Goal: Use online tool/utility: Utilize a website feature to perform a specific function

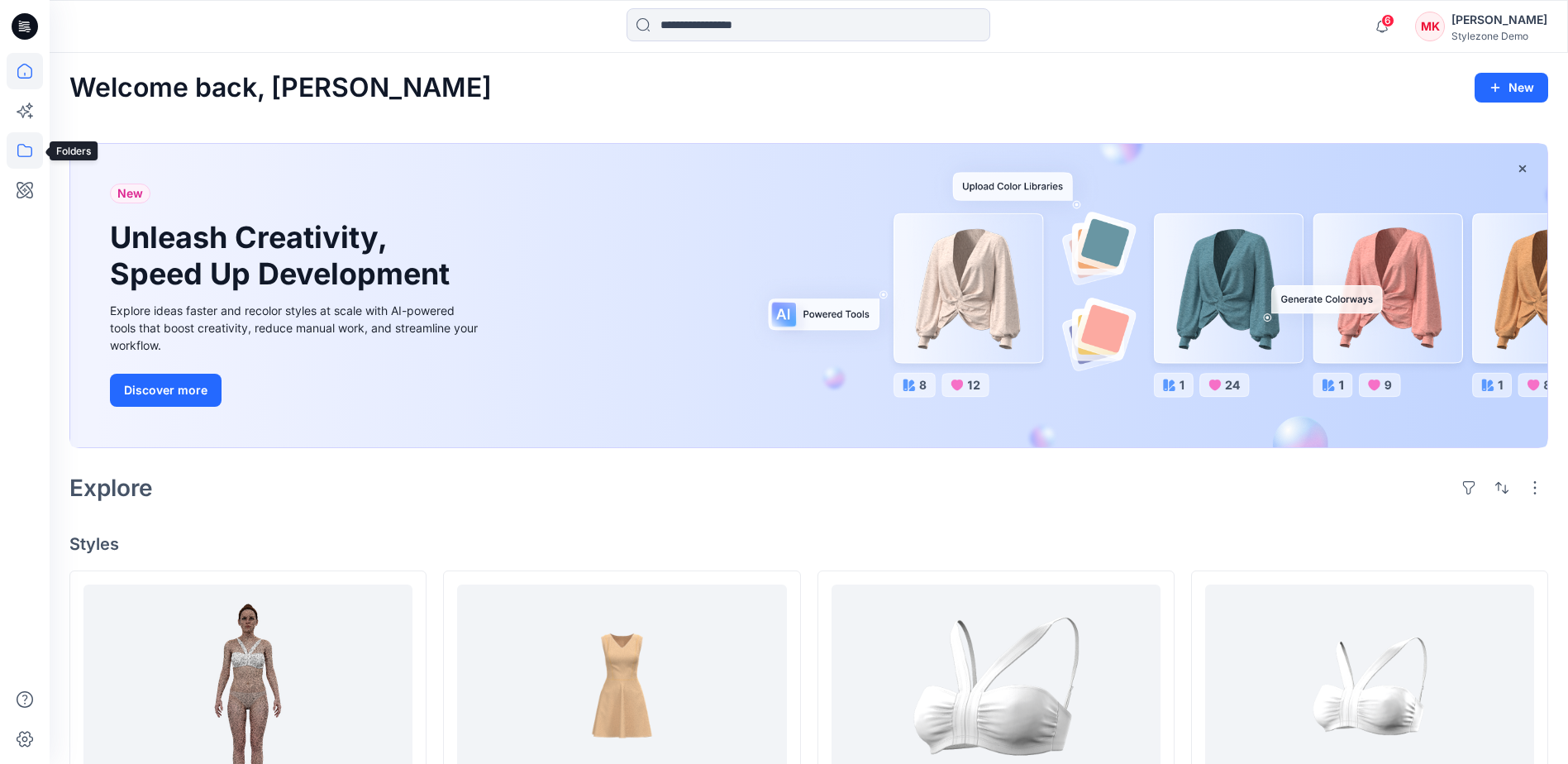
click at [24, 141] on icon at bounding box center [24, 150] width 36 height 36
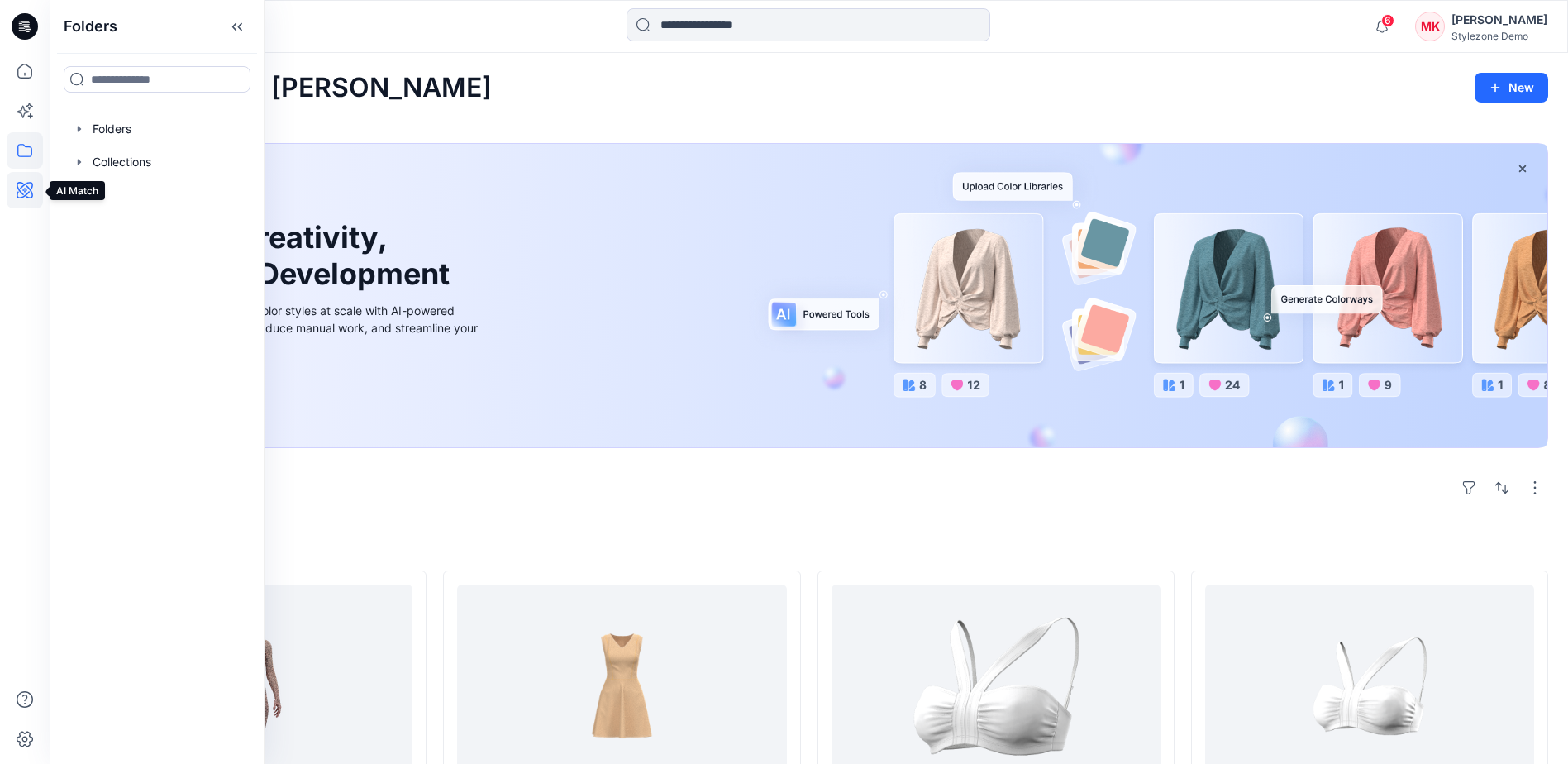
click at [24, 188] on icon at bounding box center [24, 190] width 5 height 5
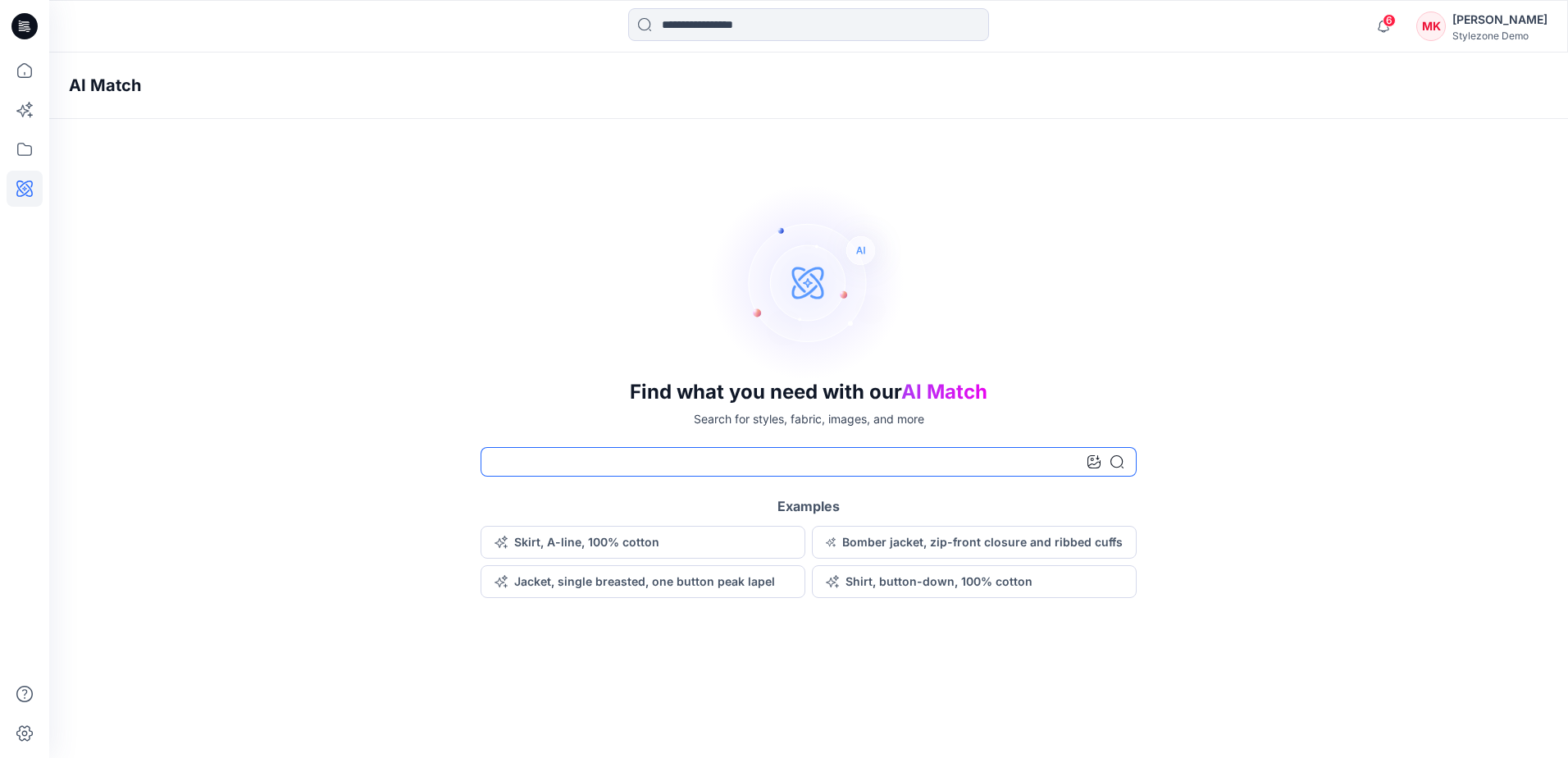
click at [587, 465] on input at bounding box center [808, 461] width 656 height 29
type input "**********"
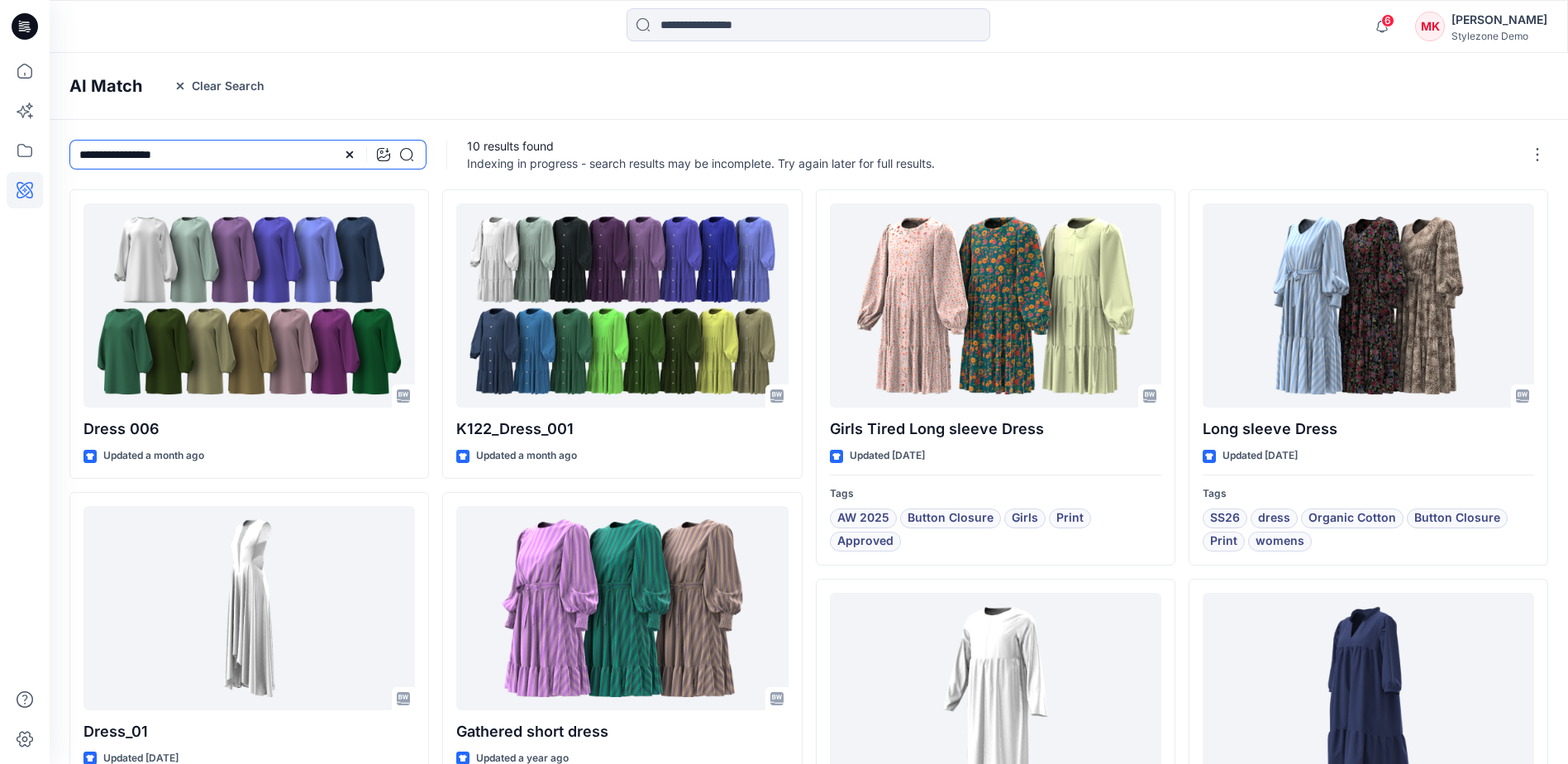
click at [241, 154] on input "**********" at bounding box center [248, 154] width 357 height 30
drag, startPoint x: 210, startPoint y: 160, endPoint x: 57, endPoint y: 149, distance: 153.4
click at [57, 149] on div "**********" at bounding box center [248, 155] width 397 height 69
type input "**********"
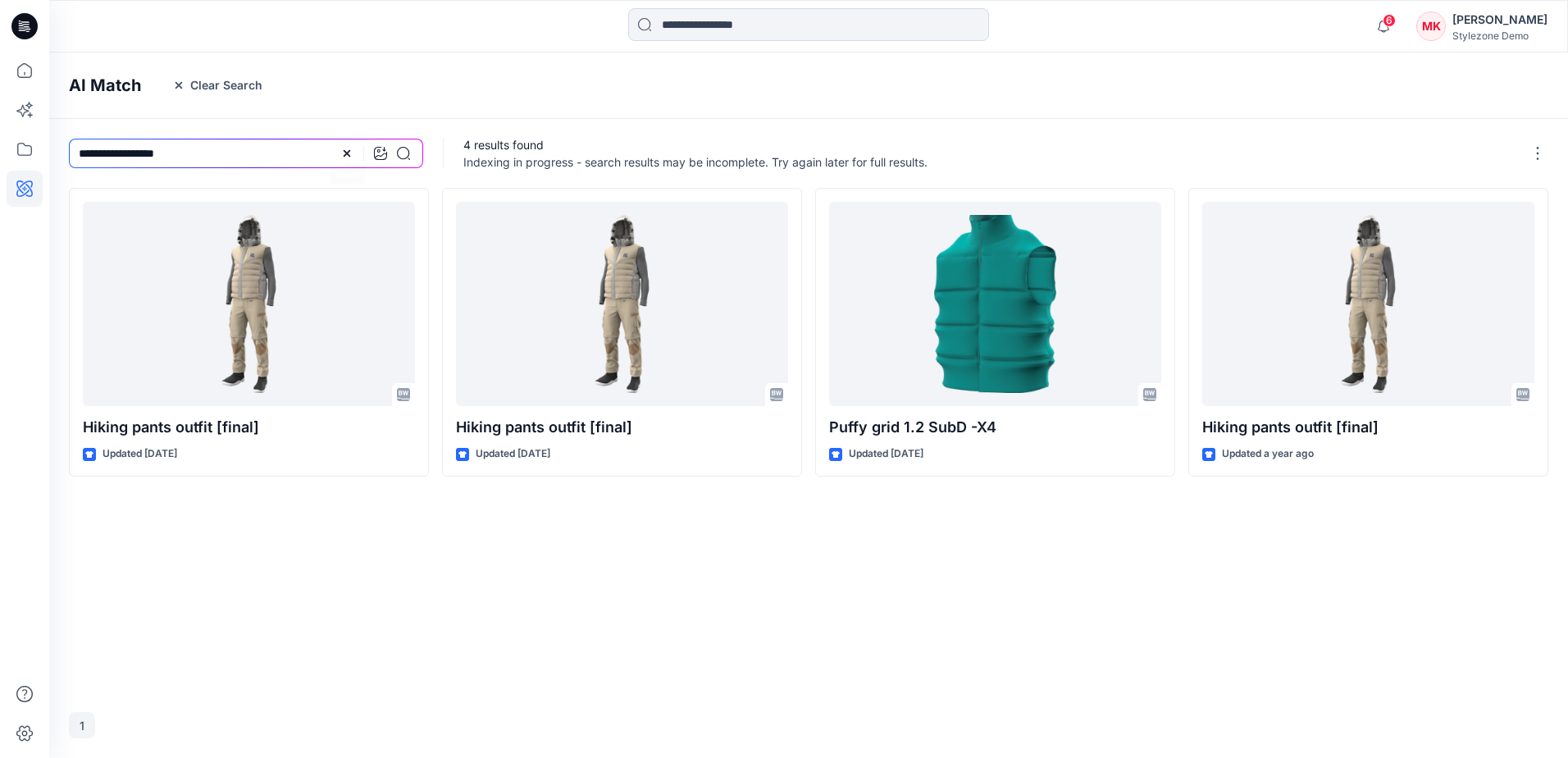
click at [345, 147] on icon at bounding box center [347, 153] width 13 height 13
click at [250, 139] on input at bounding box center [246, 153] width 354 height 29
type input "**********"
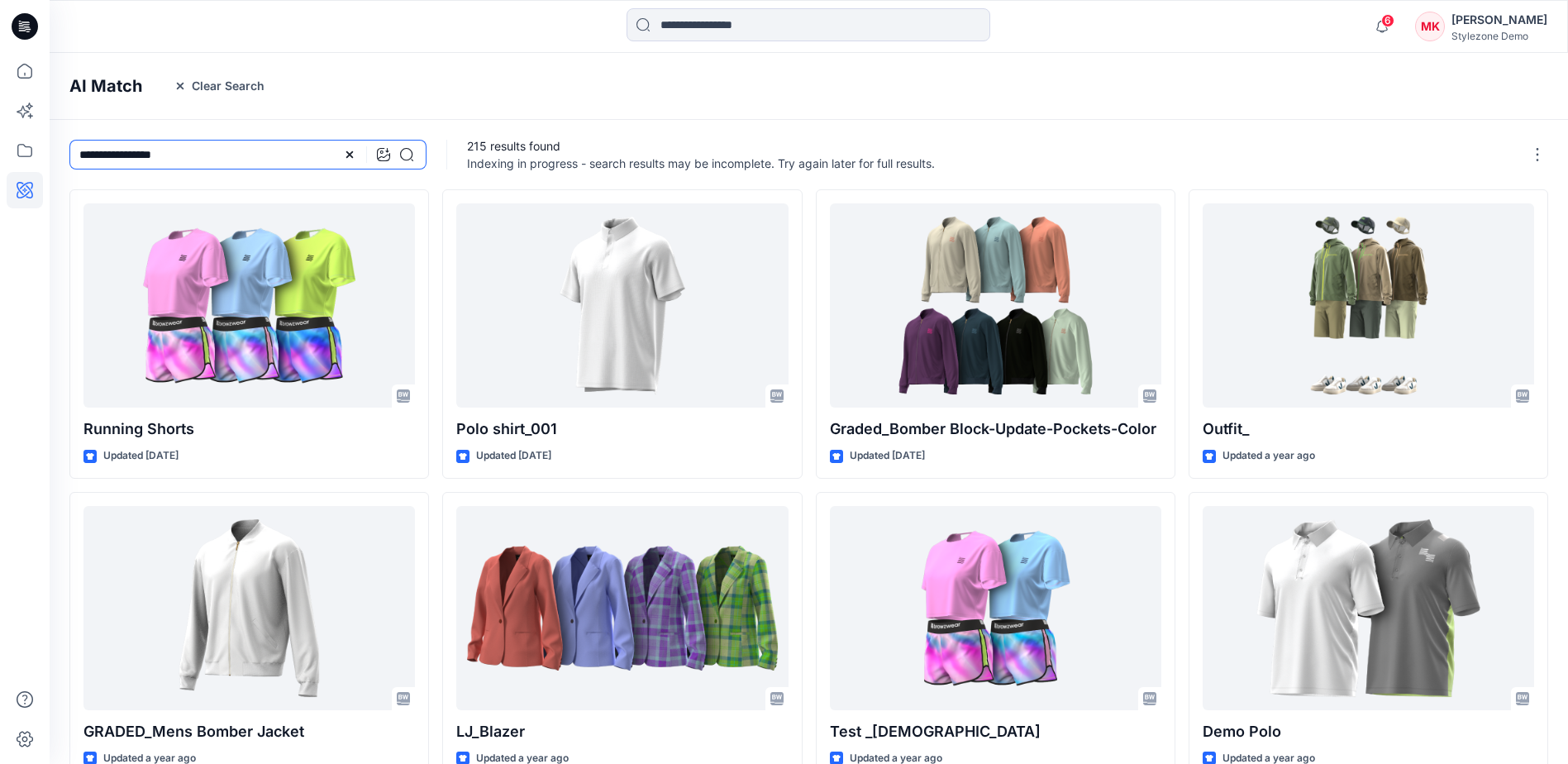
drag, startPoint x: 205, startPoint y: 152, endPoint x: 68, endPoint y: 144, distance: 137.2
click at [68, 144] on div "**********" at bounding box center [248, 155] width 397 height 69
click at [352, 156] on icon at bounding box center [350, 155] width 14 height 14
click at [384, 159] on icon at bounding box center [384, 155] width 14 height 14
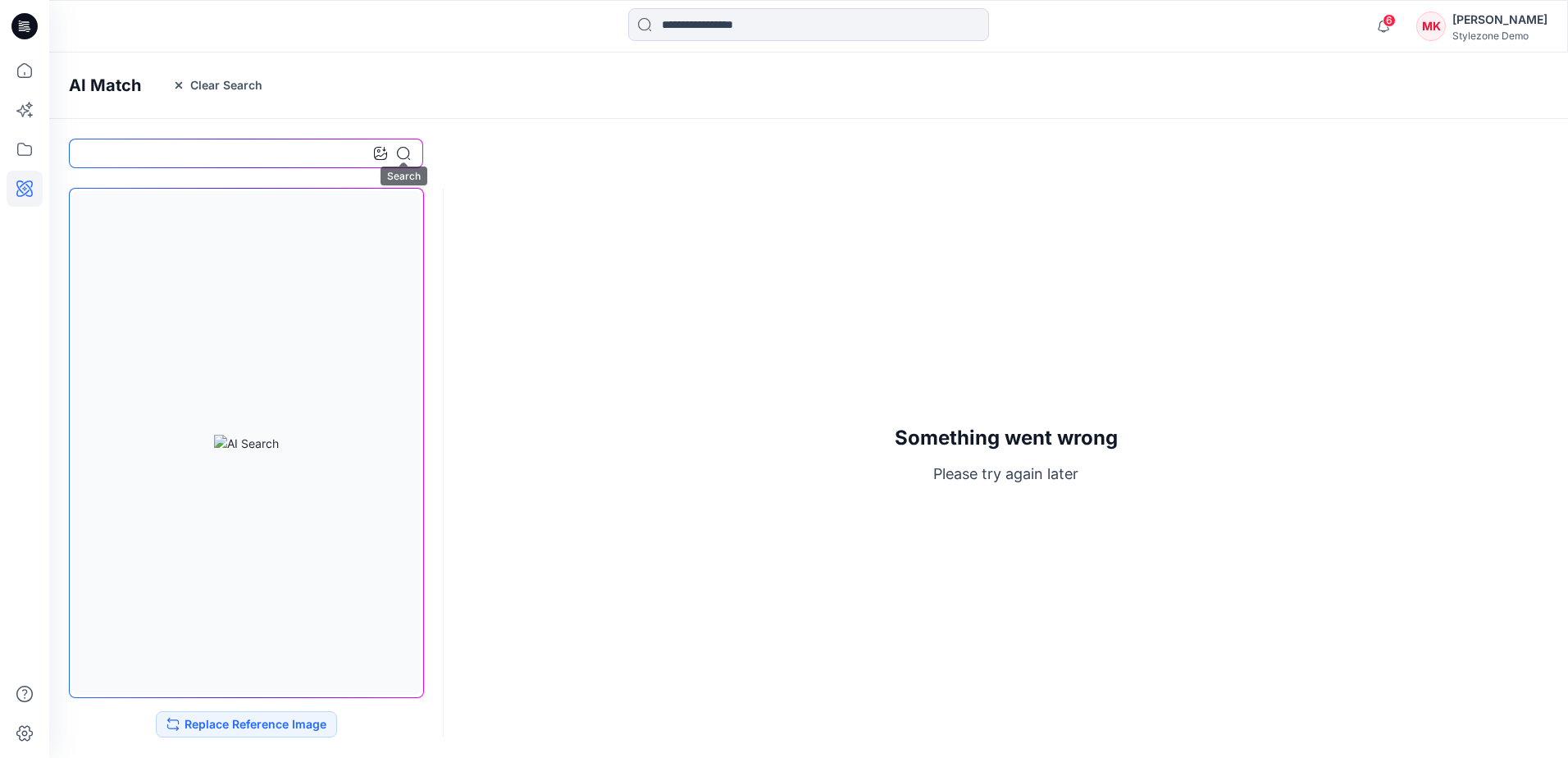
click at [402, 155] on icon at bounding box center [404, 153] width 13 height 13
click at [175, 89] on icon "button" at bounding box center [179, 86] width 7 height 7
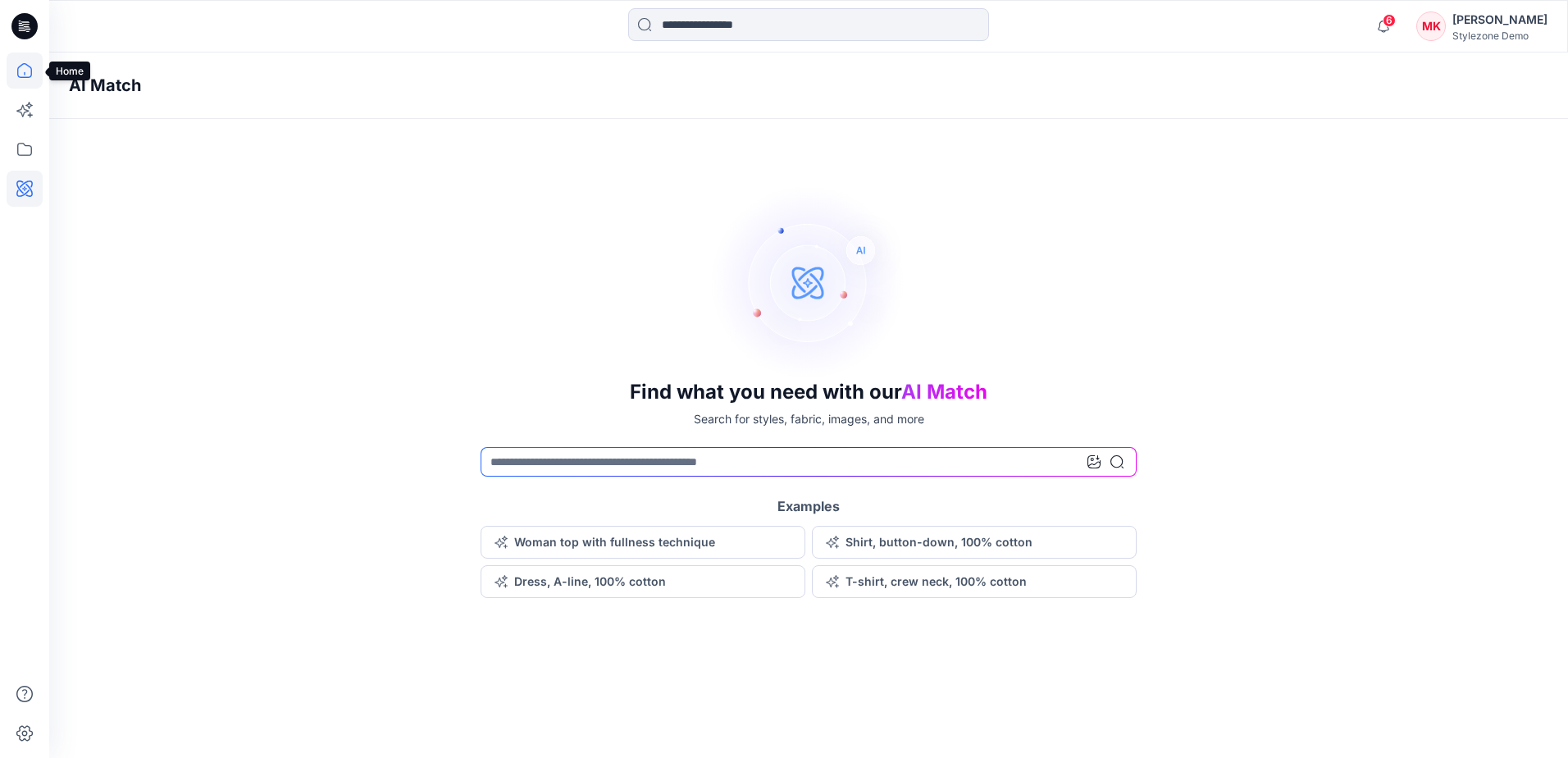
click at [25, 70] on icon at bounding box center [24, 70] width 36 height 36
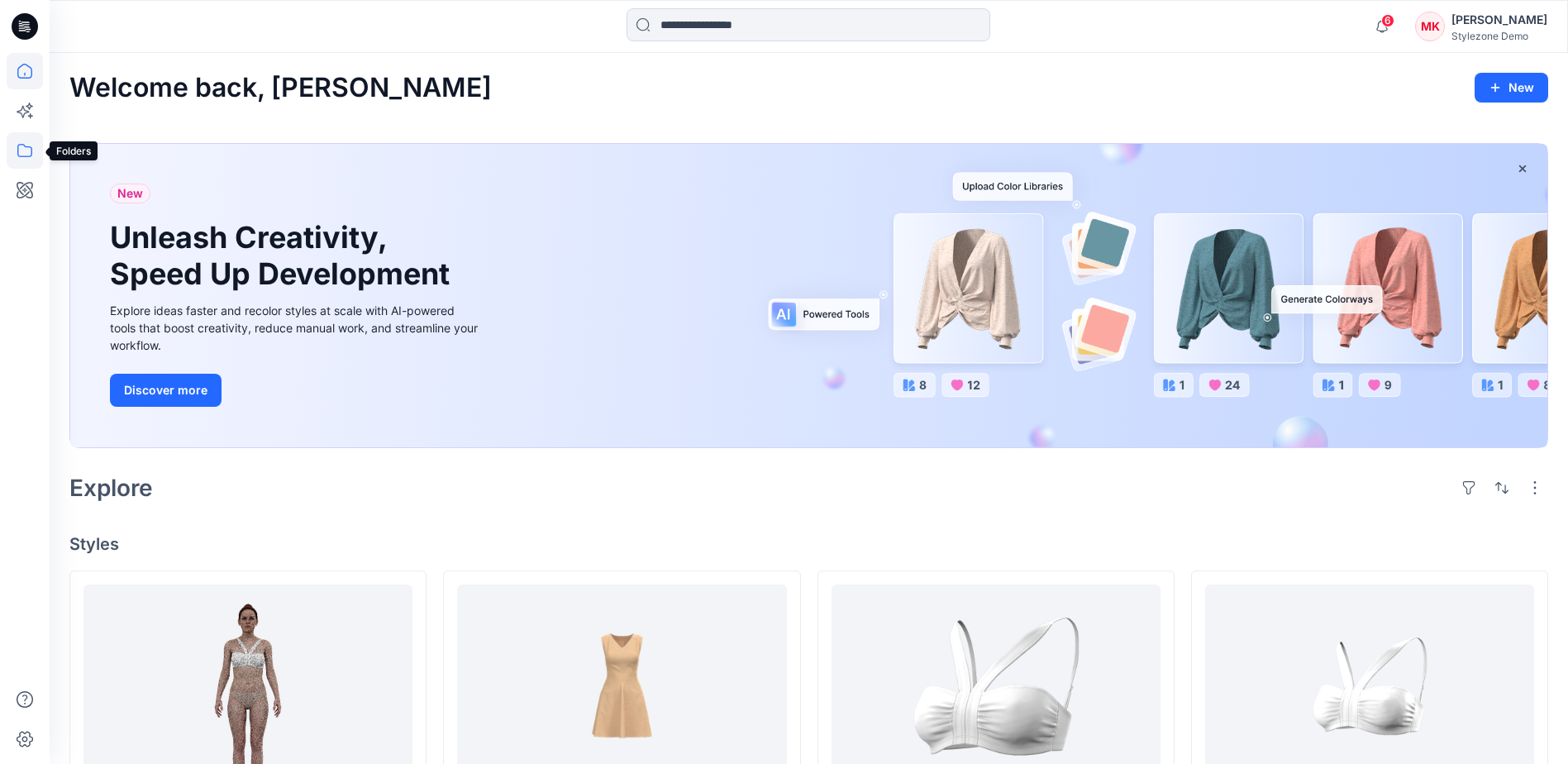
click at [25, 146] on icon at bounding box center [25, 150] width 15 height 14
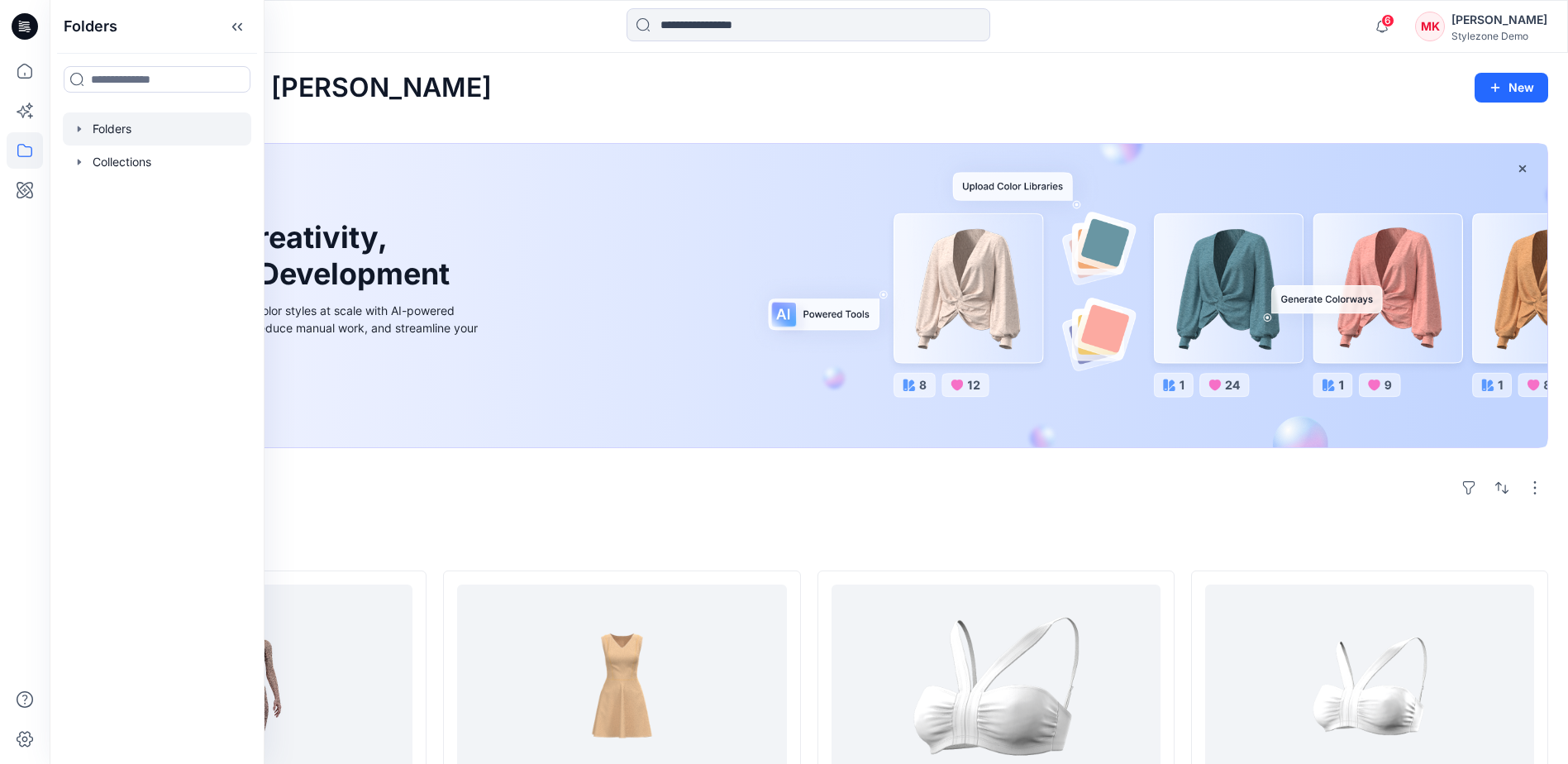
click at [78, 129] on icon "button" at bounding box center [79, 128] width 3 height 6
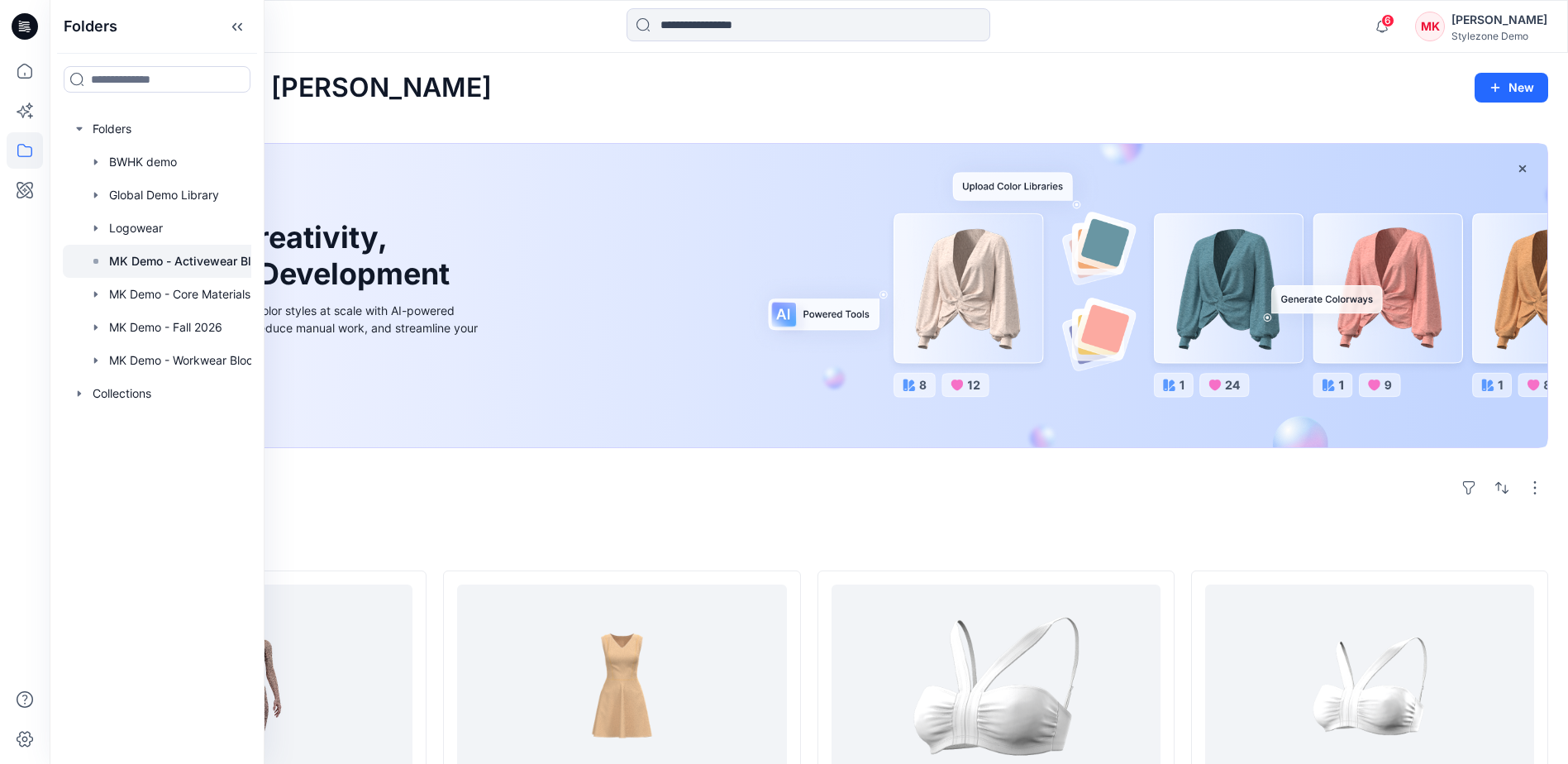
click at [107, 260] on div at bounding box center [178, 261] width 231 height 33
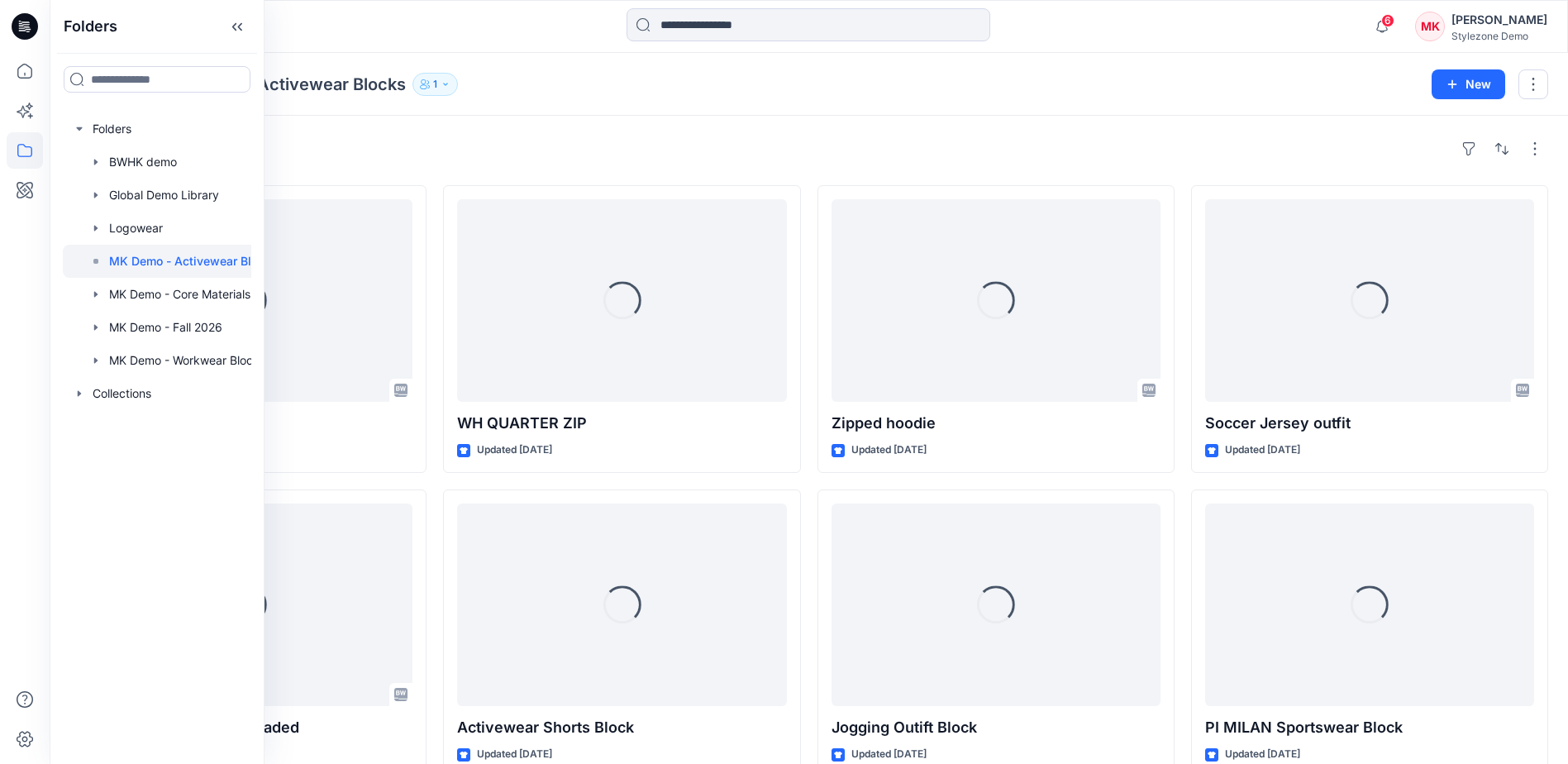
click at [701, 119] on div "Styles Loading... Logo Tee Updated a month ago Loading... T-Shirt - Long _Short…" at bounding box center [808, 638] width 1518 height 1045
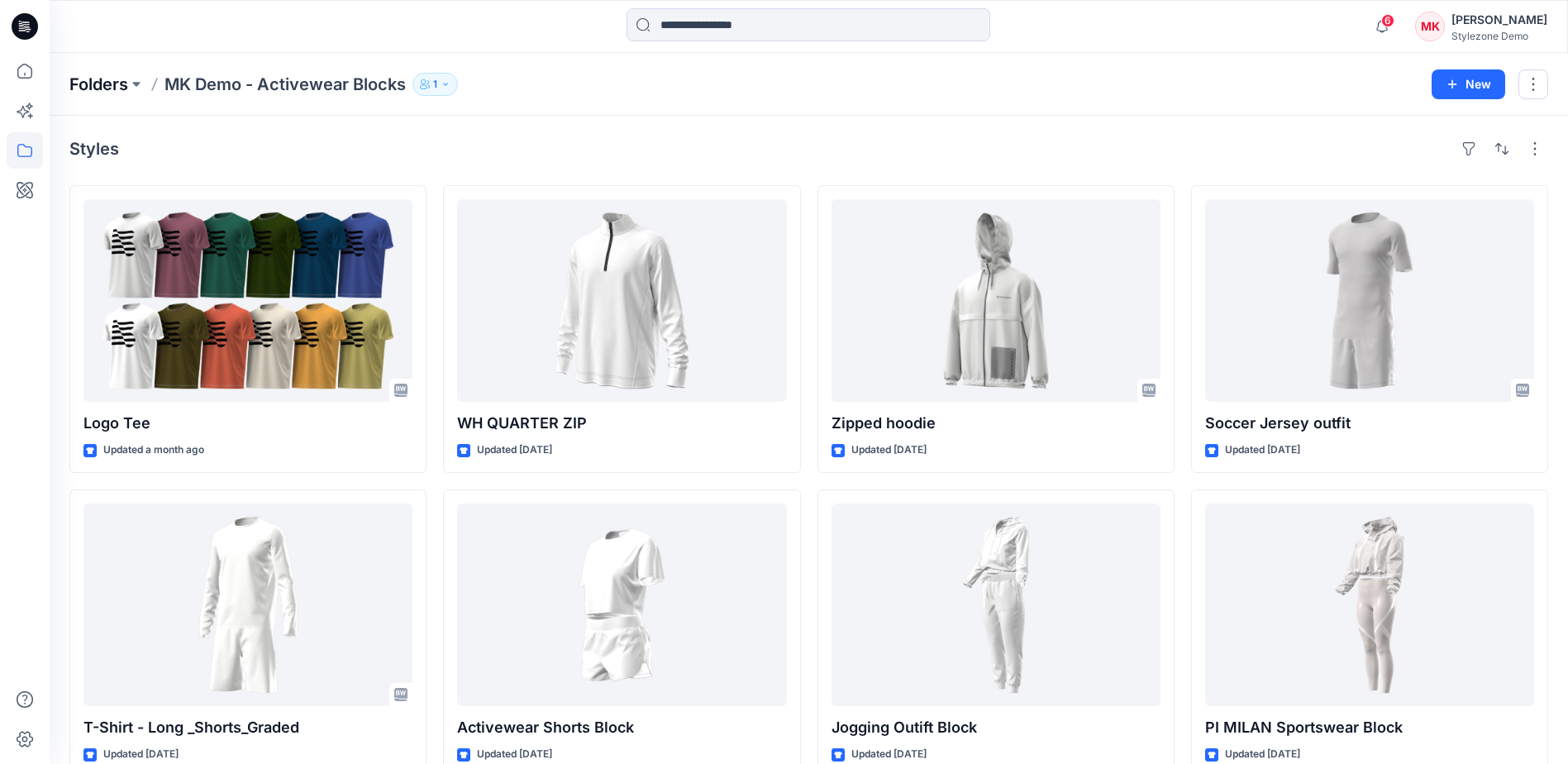
click at [128, 85] on p "Folders" at bounding box center [98, 84] width 58 height 23
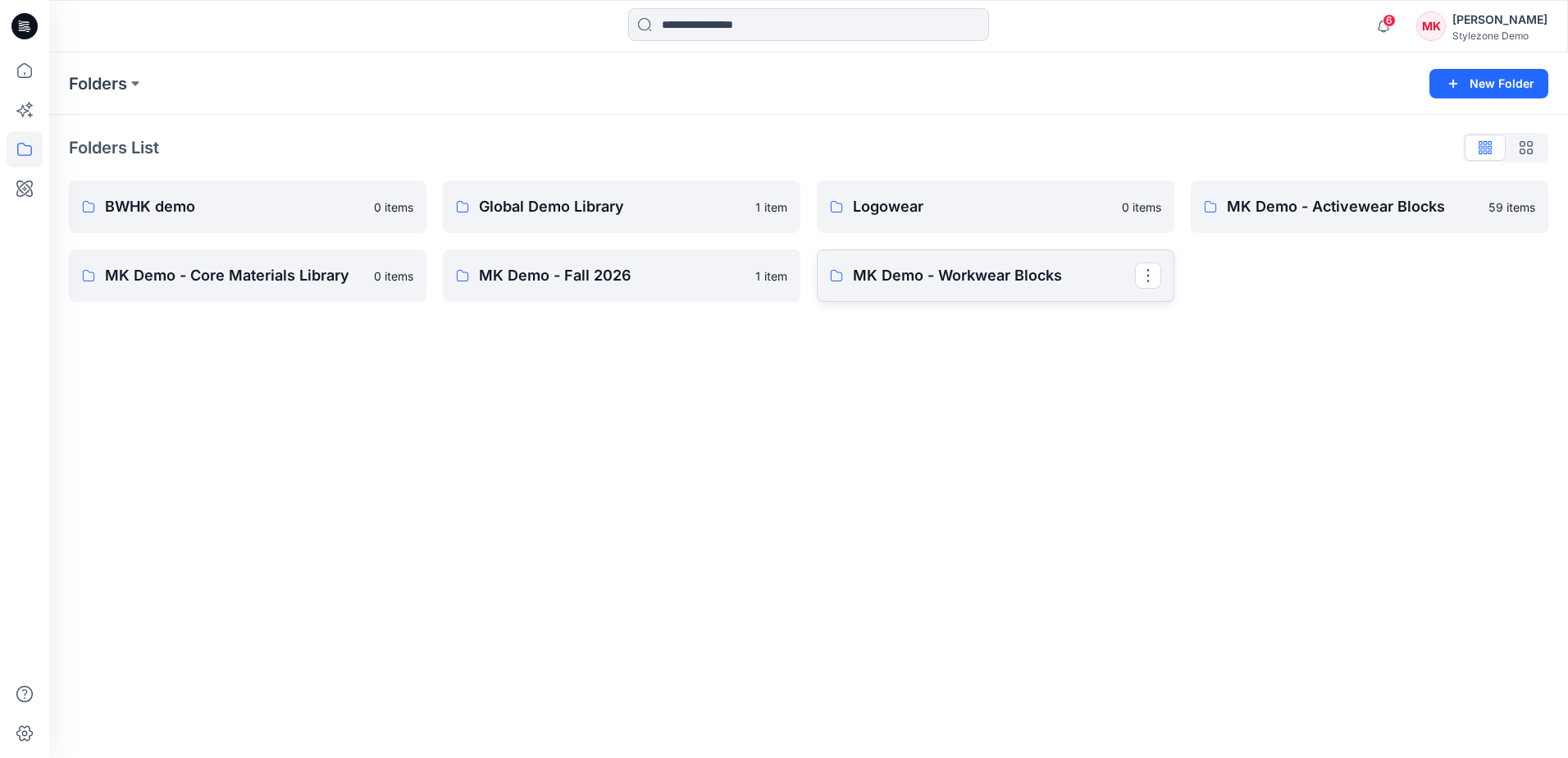
click at [1019, 284] on p "MK Demo - Workwear Blocks" at bounding box center [994, 275] width 282 height 23
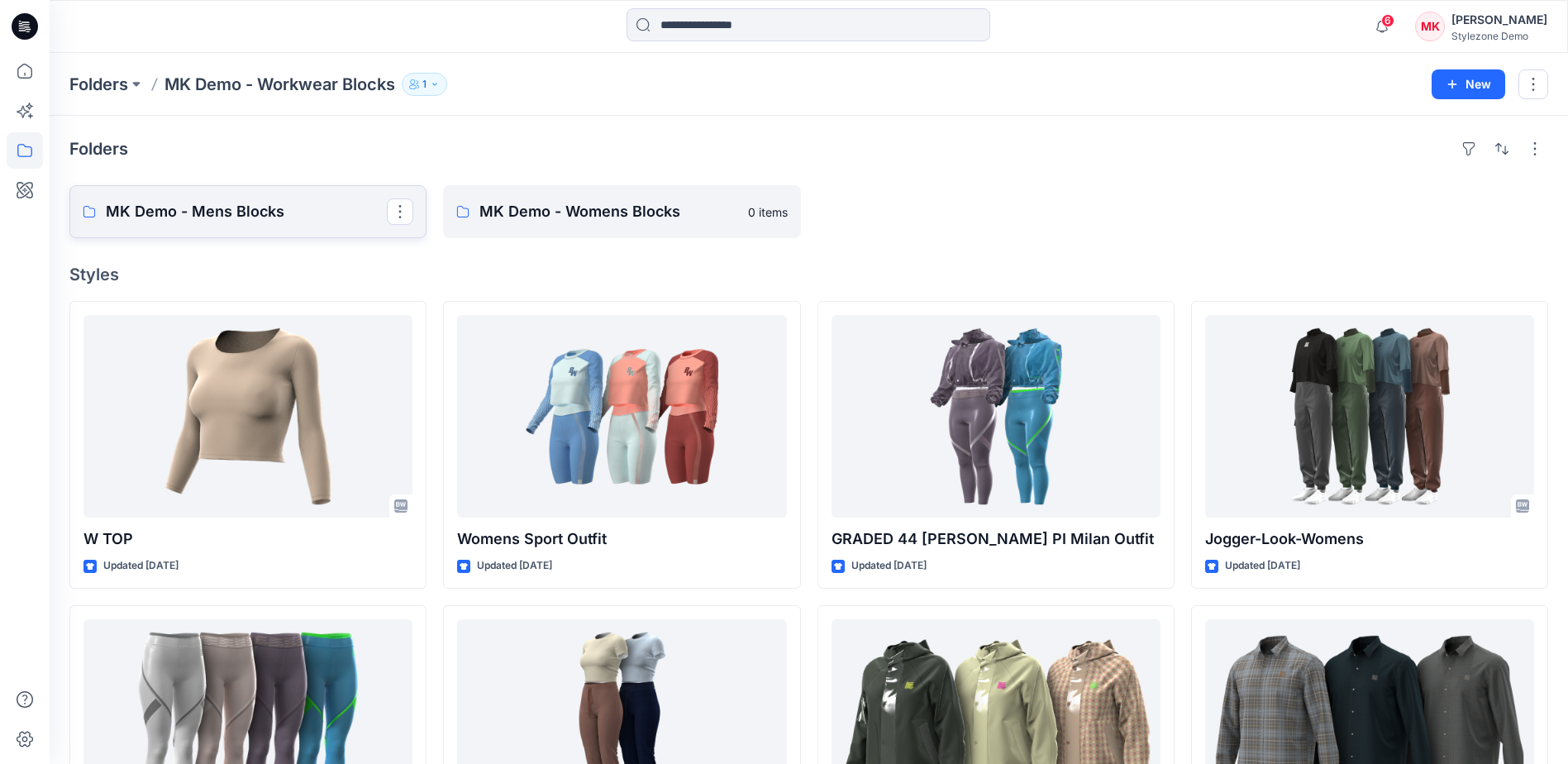
click at [287, 214] on p "MK Demo - Mens Blocks" at bounding box center [246, 211] width 281 height 23
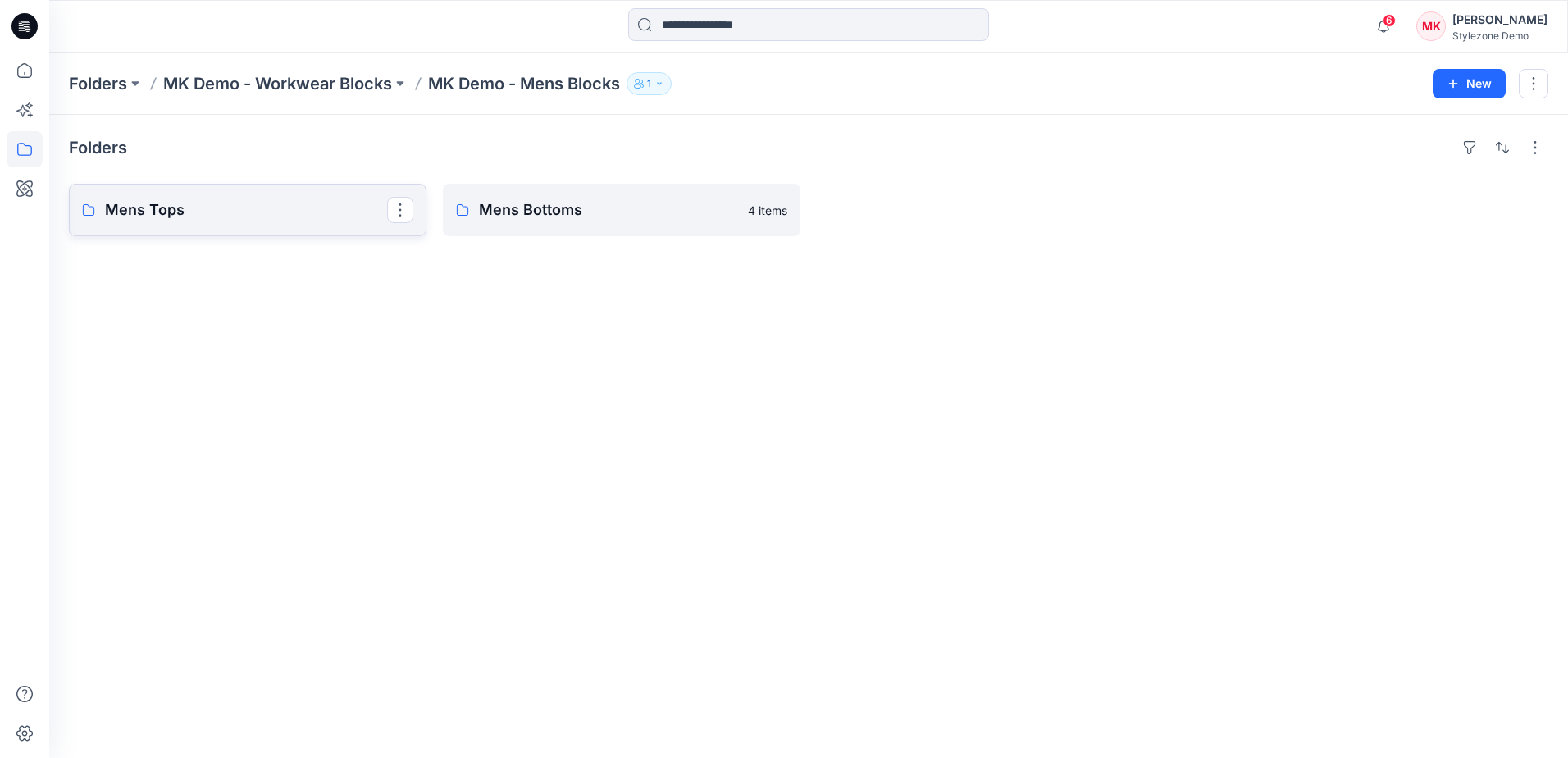
click at [292, 210] on p "Mens Tops" at bounding box center [246, 210] width 282 height 23
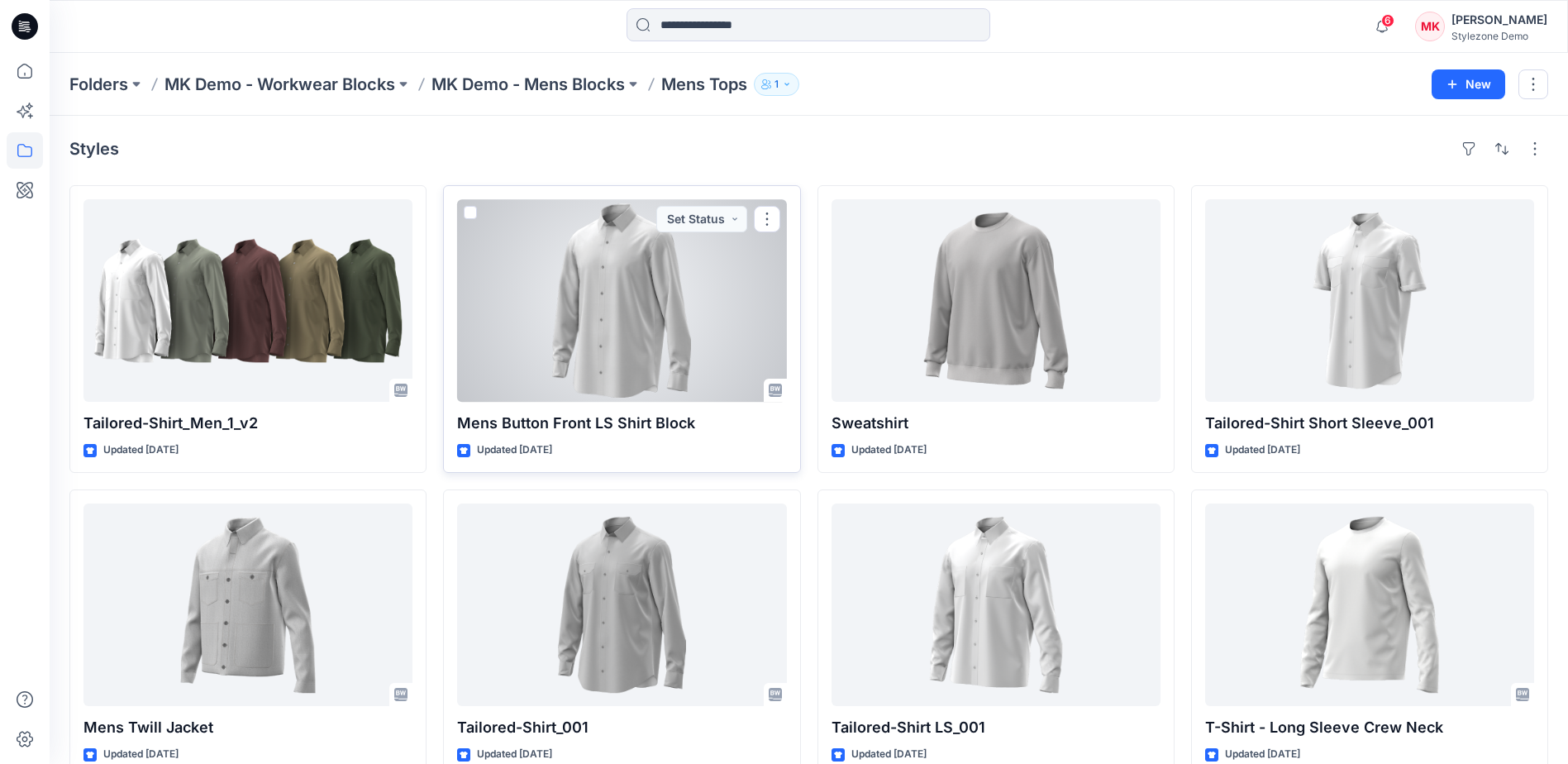
click at [468, 212] on span at bounding box center [471, 213] width 14 height 14
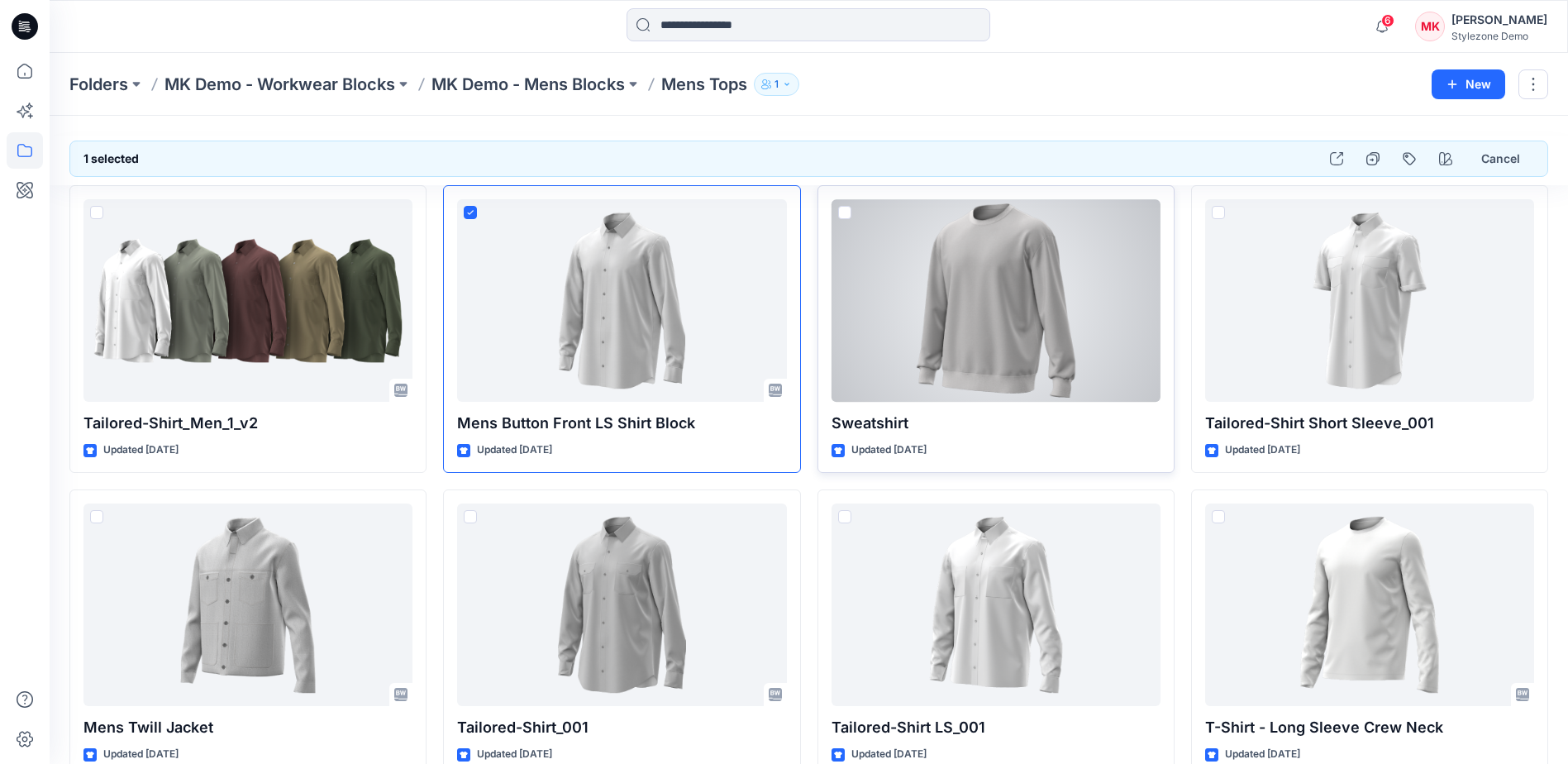
click at [845, 209] on span at bounding box center [845, 213] width 14 height 14
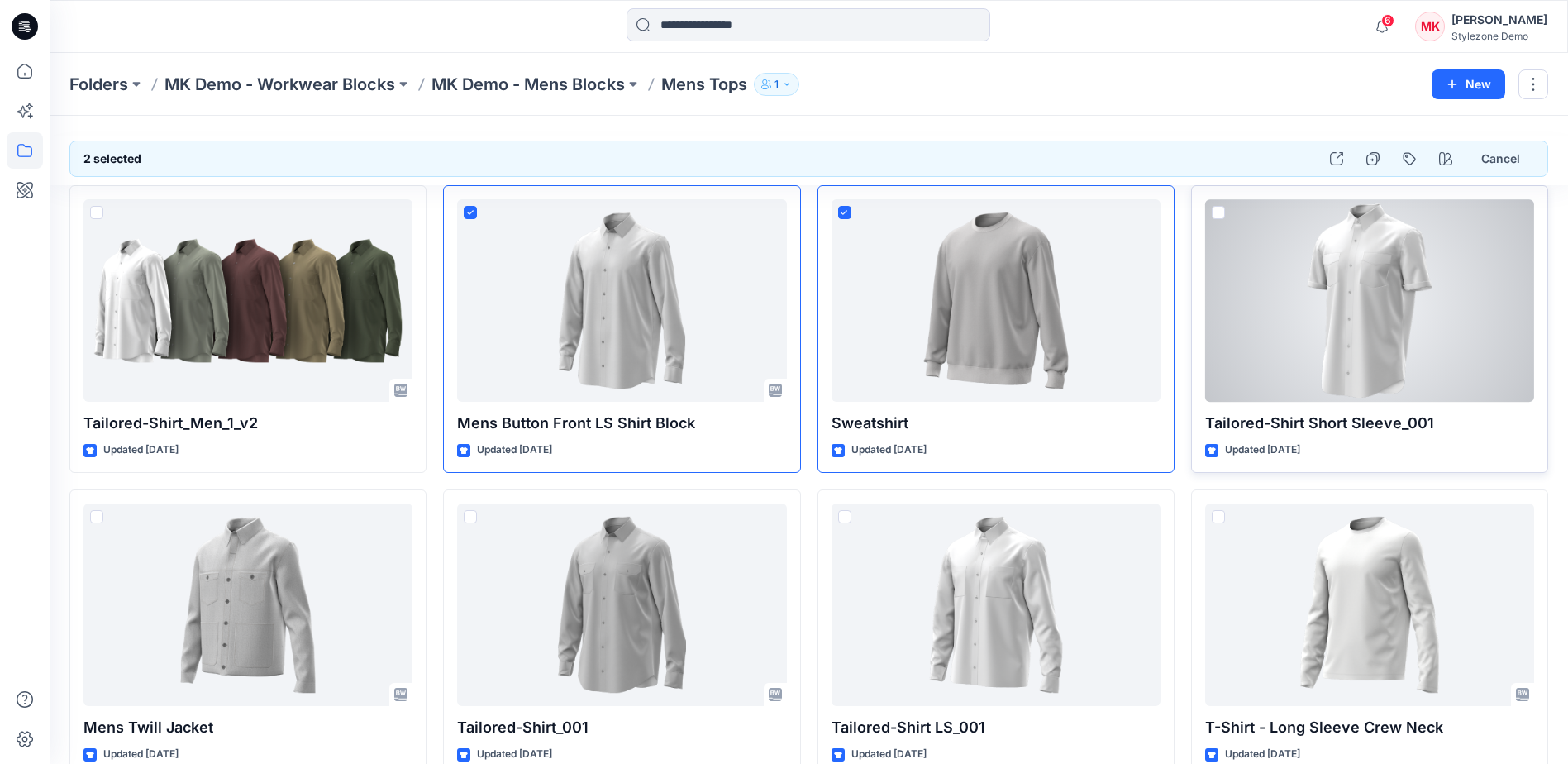
click at [1215, 209] on span at bounding box center [1218, 213] width 14 height 14
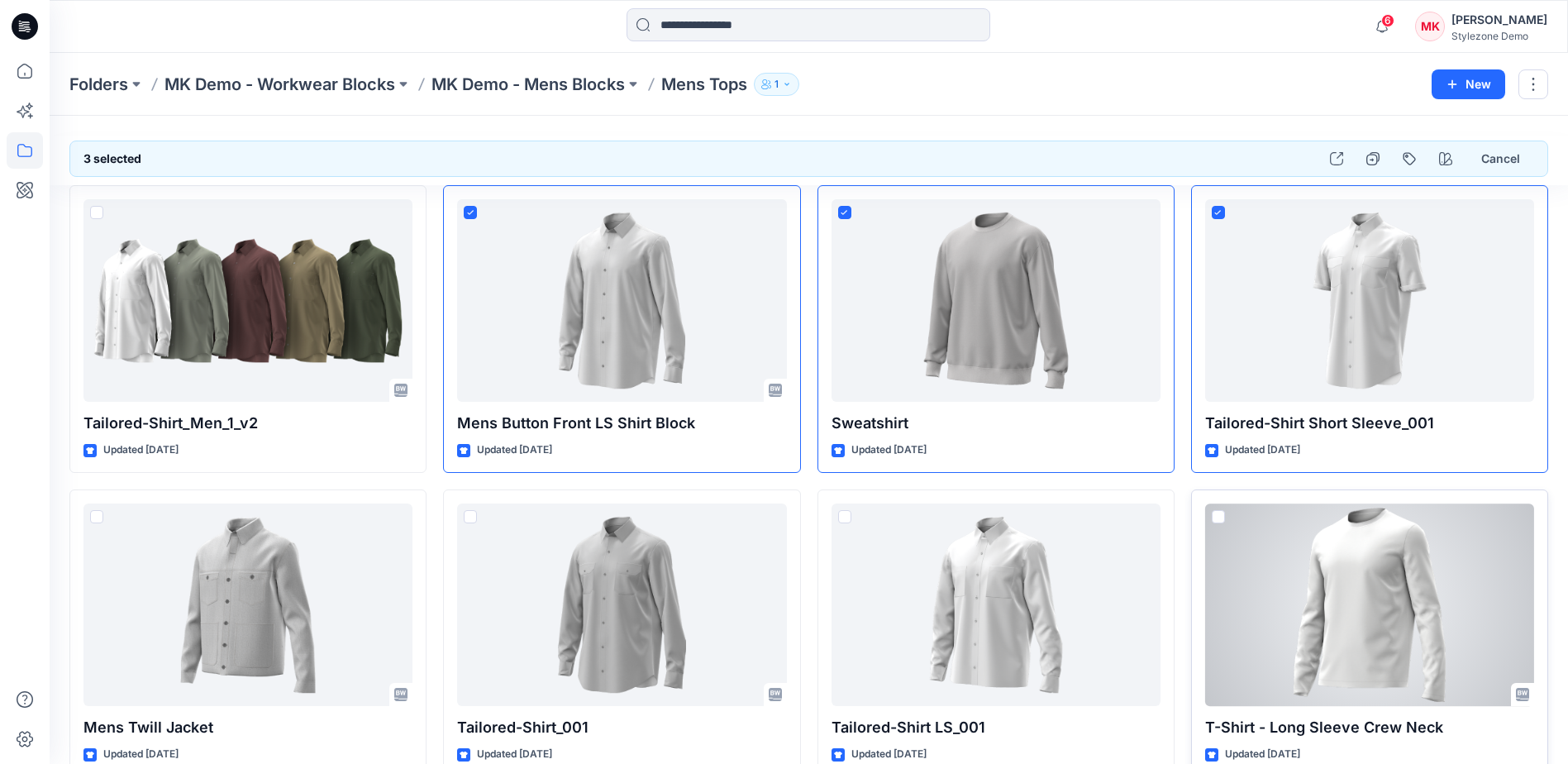
click at [1219, 511] on span at bounding box center [1218, 517] width 14 height 14
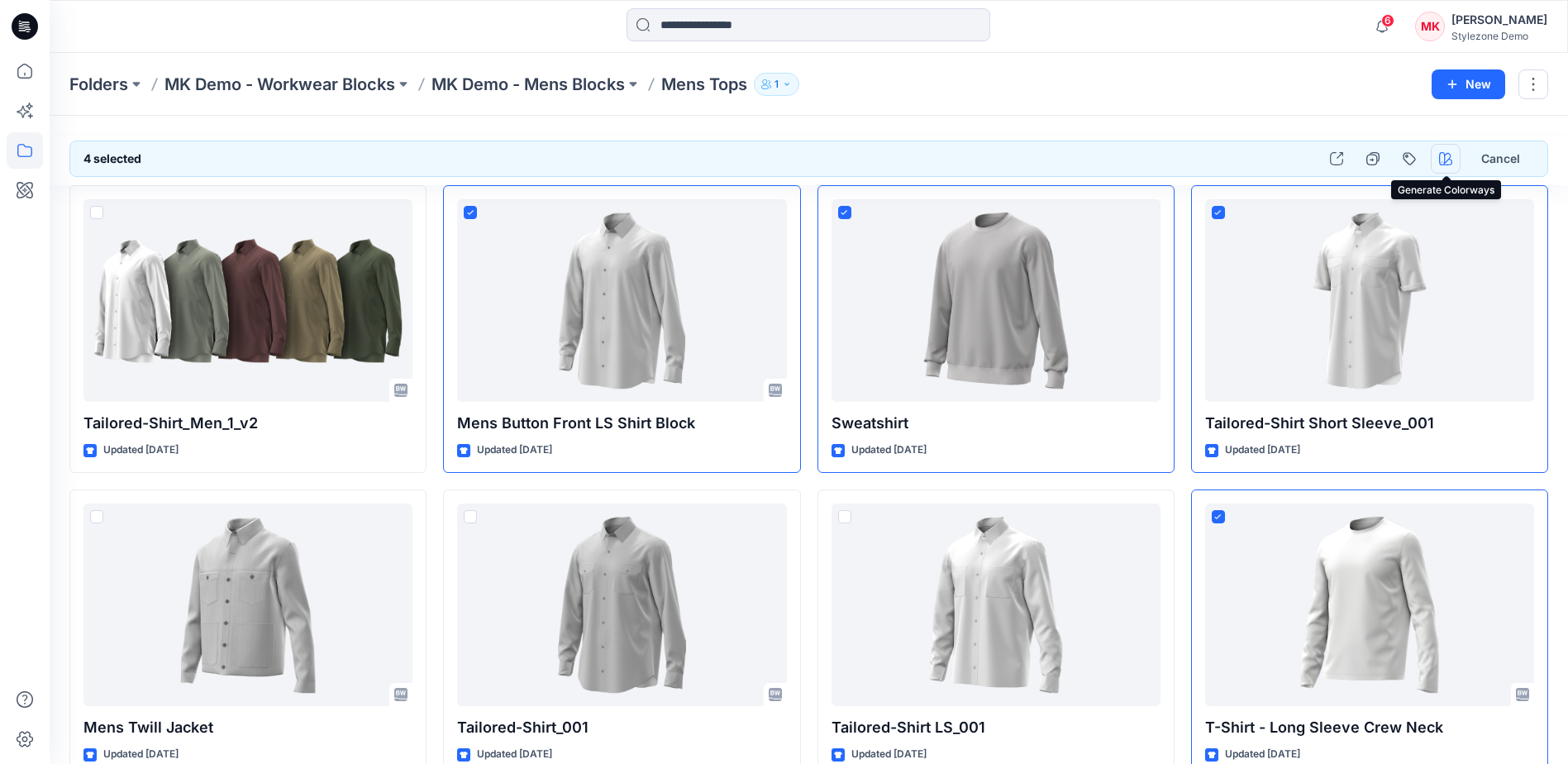
click at [1451, 161] on icon "button" at bounding box center [1446, 159] width 14 height 14
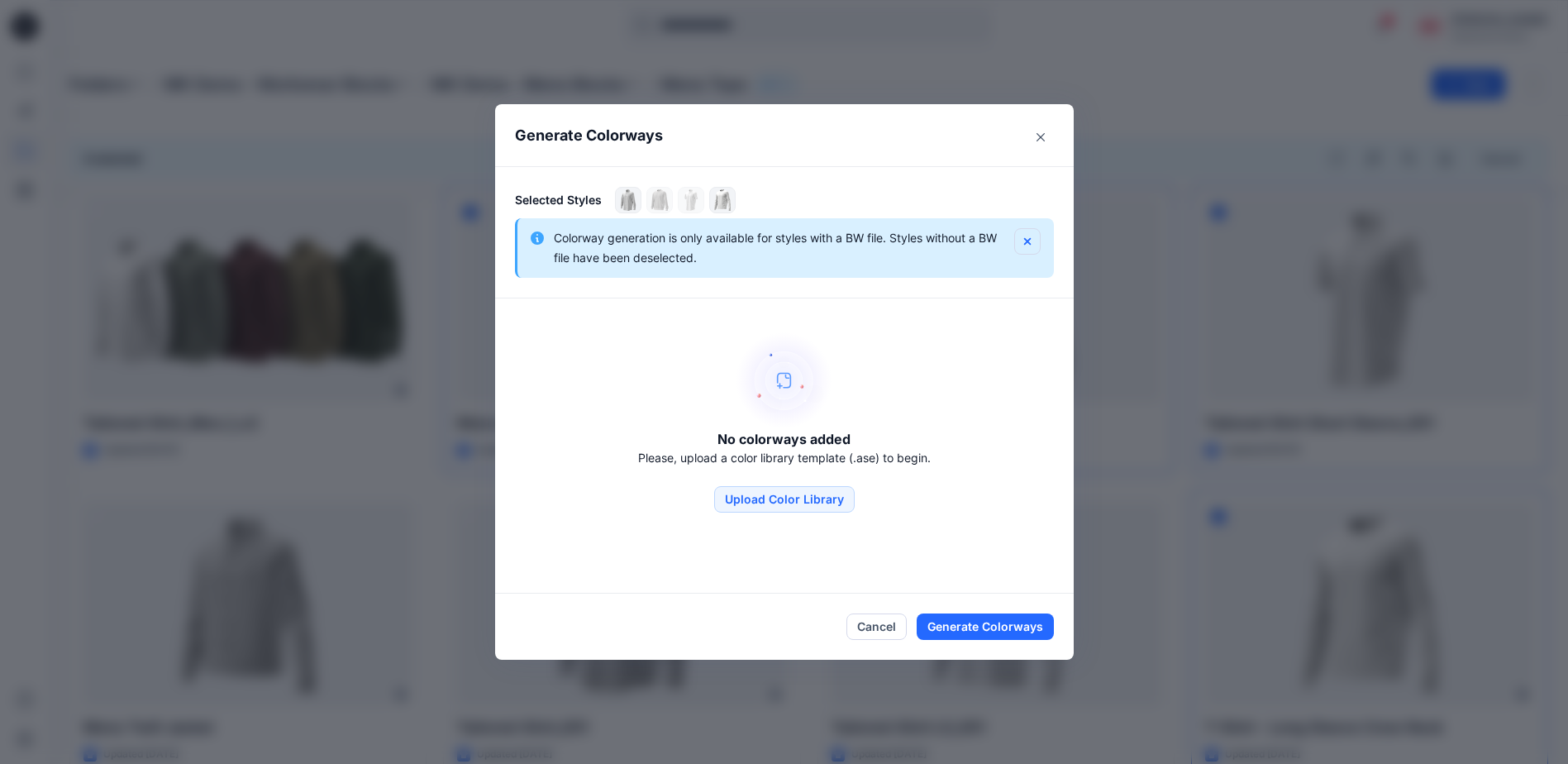
click at [1034, 239] on icon "button" at bounding box center [1027, 242] width 14 height 14
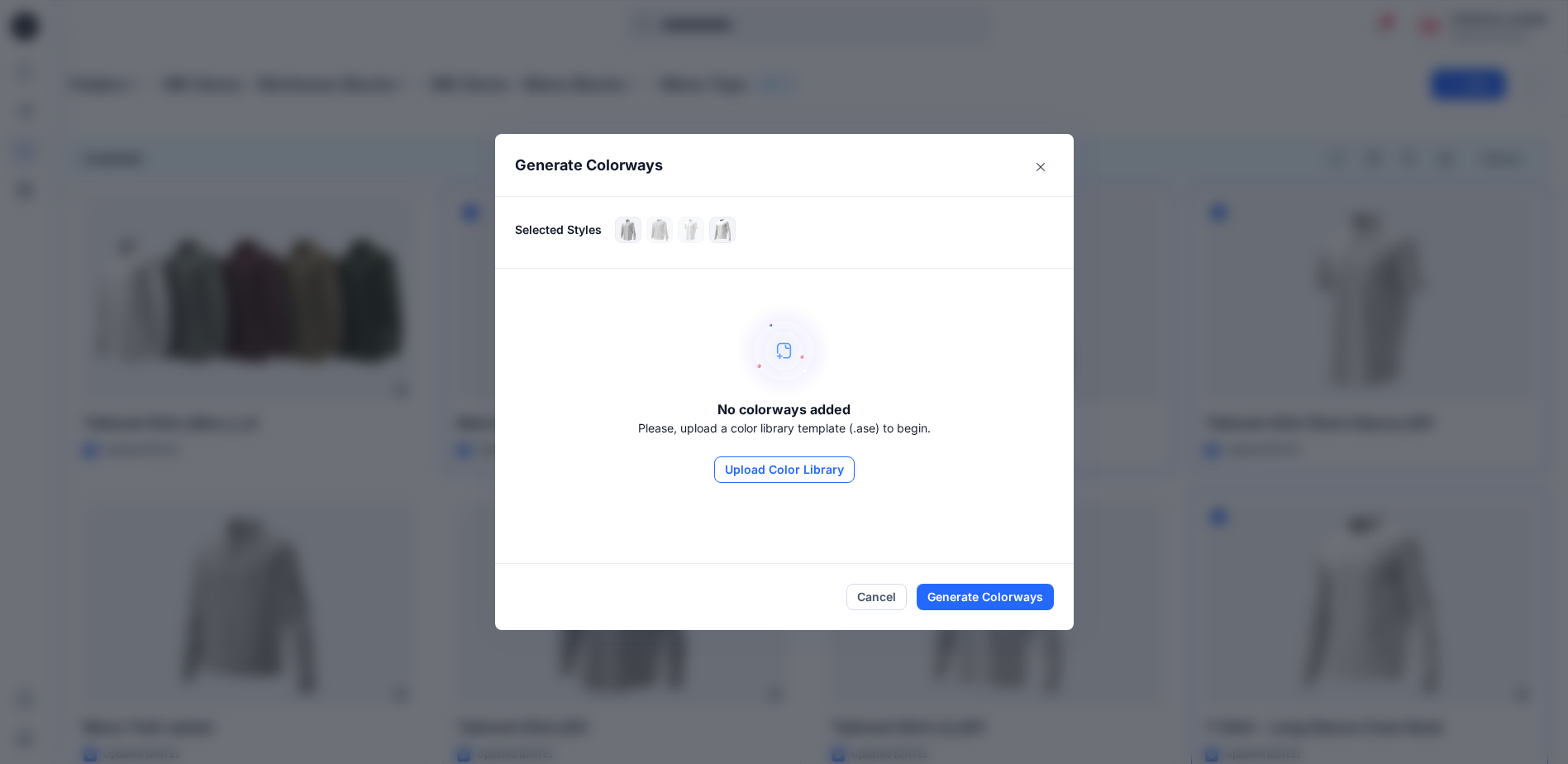
click at [771, 475] on button "Upload Color Library" at bounding box center [784, 469] width 140 height 26
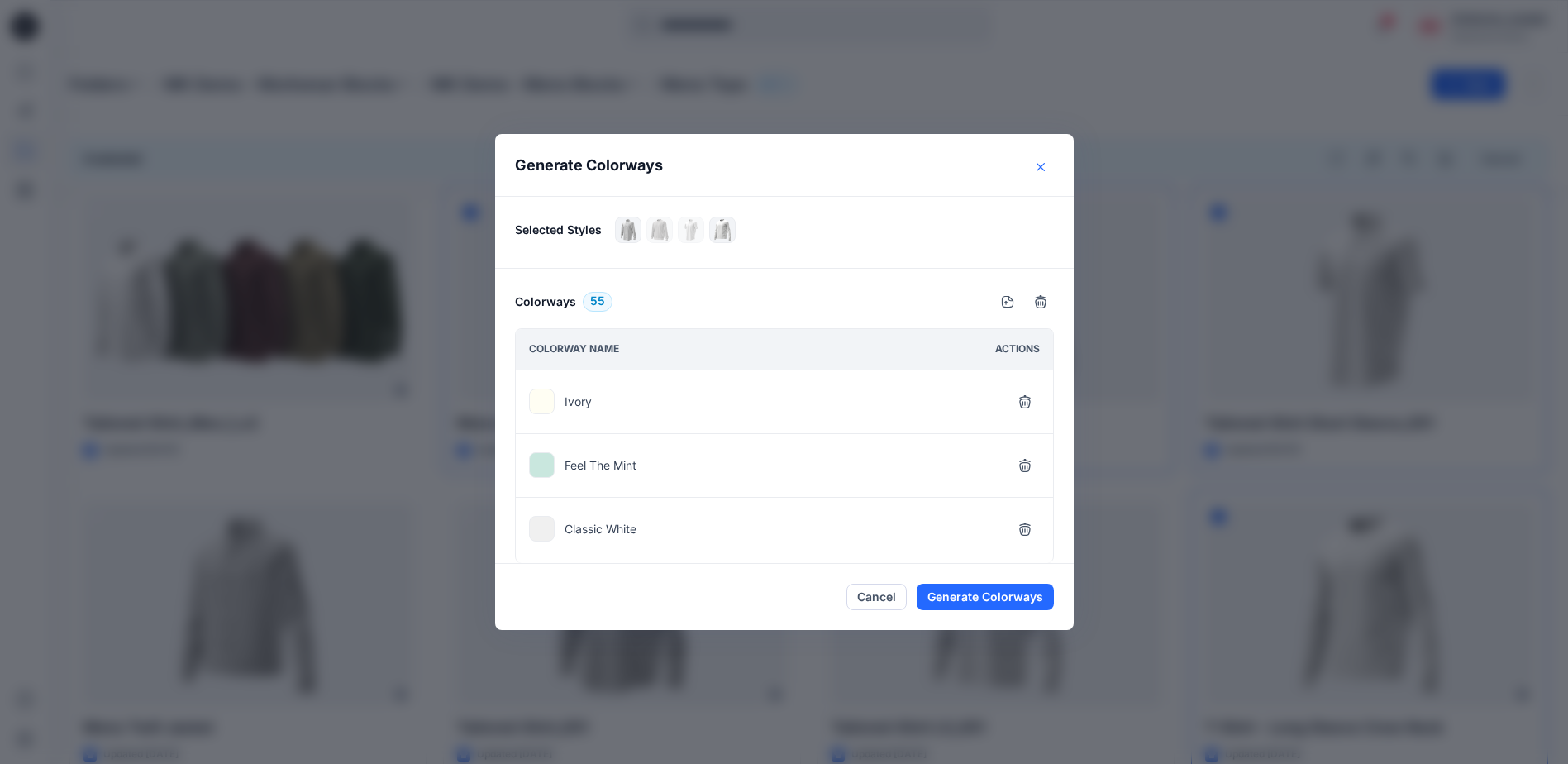
click at [1046, 172] on button "Close" at bounding box center [1040, 166] width 26 height 26
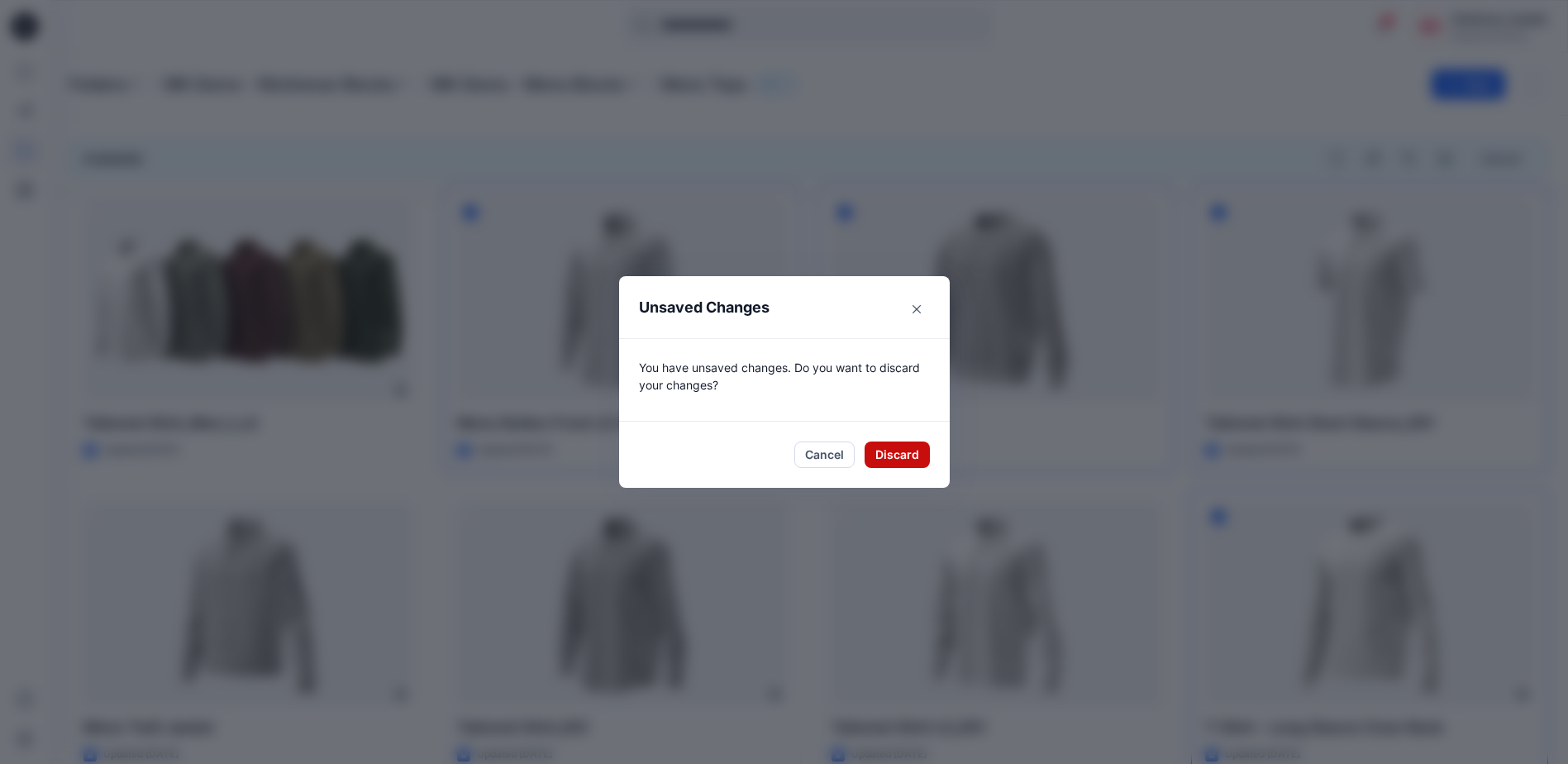
click at [900, 456] on button "Discard" at bounding box center [896, 454] width 65 height 26
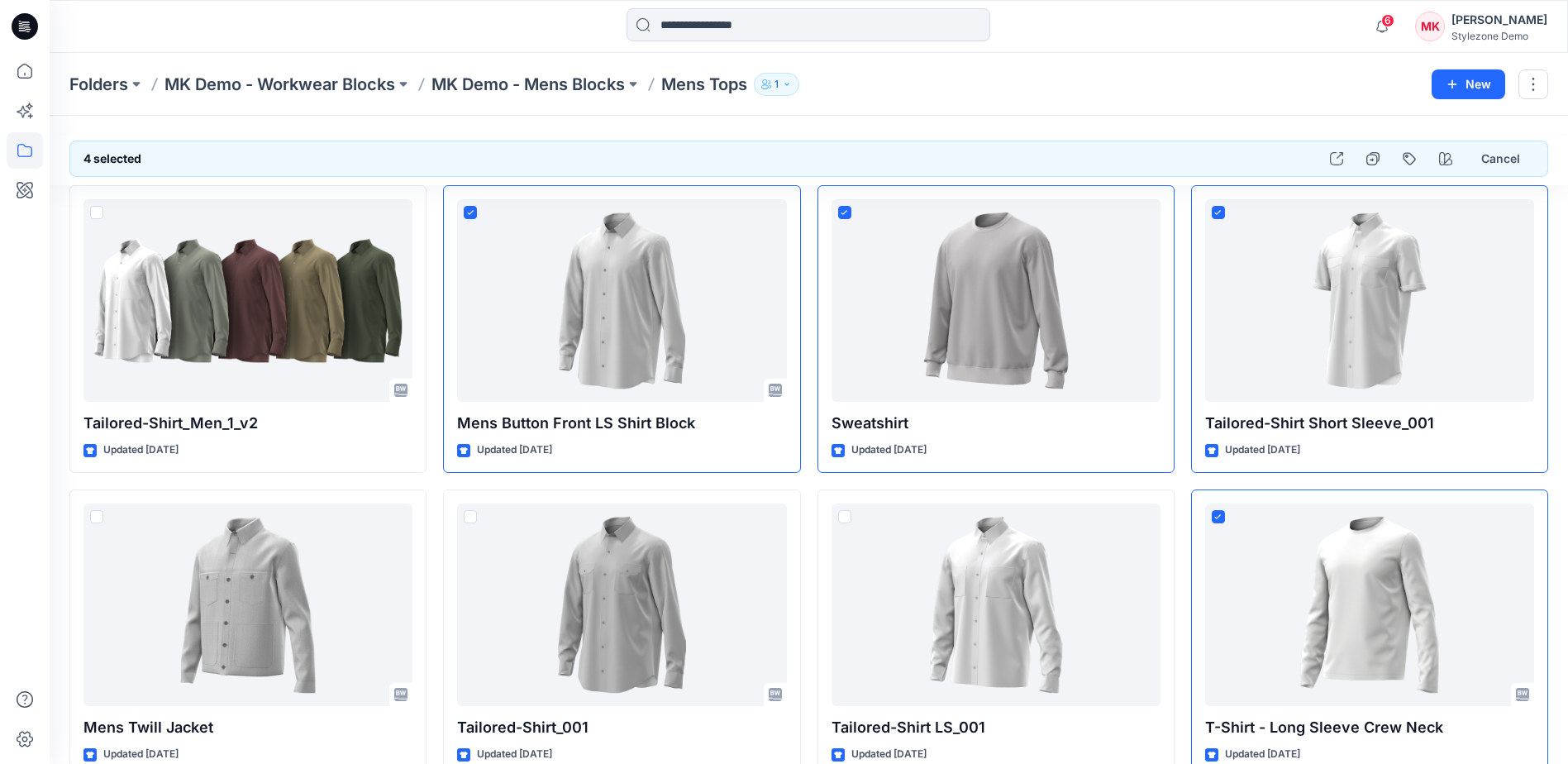
click at [879, 99] on div "Folders MK Demo - Workwear Blocks MK Demo - Mens Blocks Mens Tops 1 New" at bounding box center [808, 85] width 1518 height 63
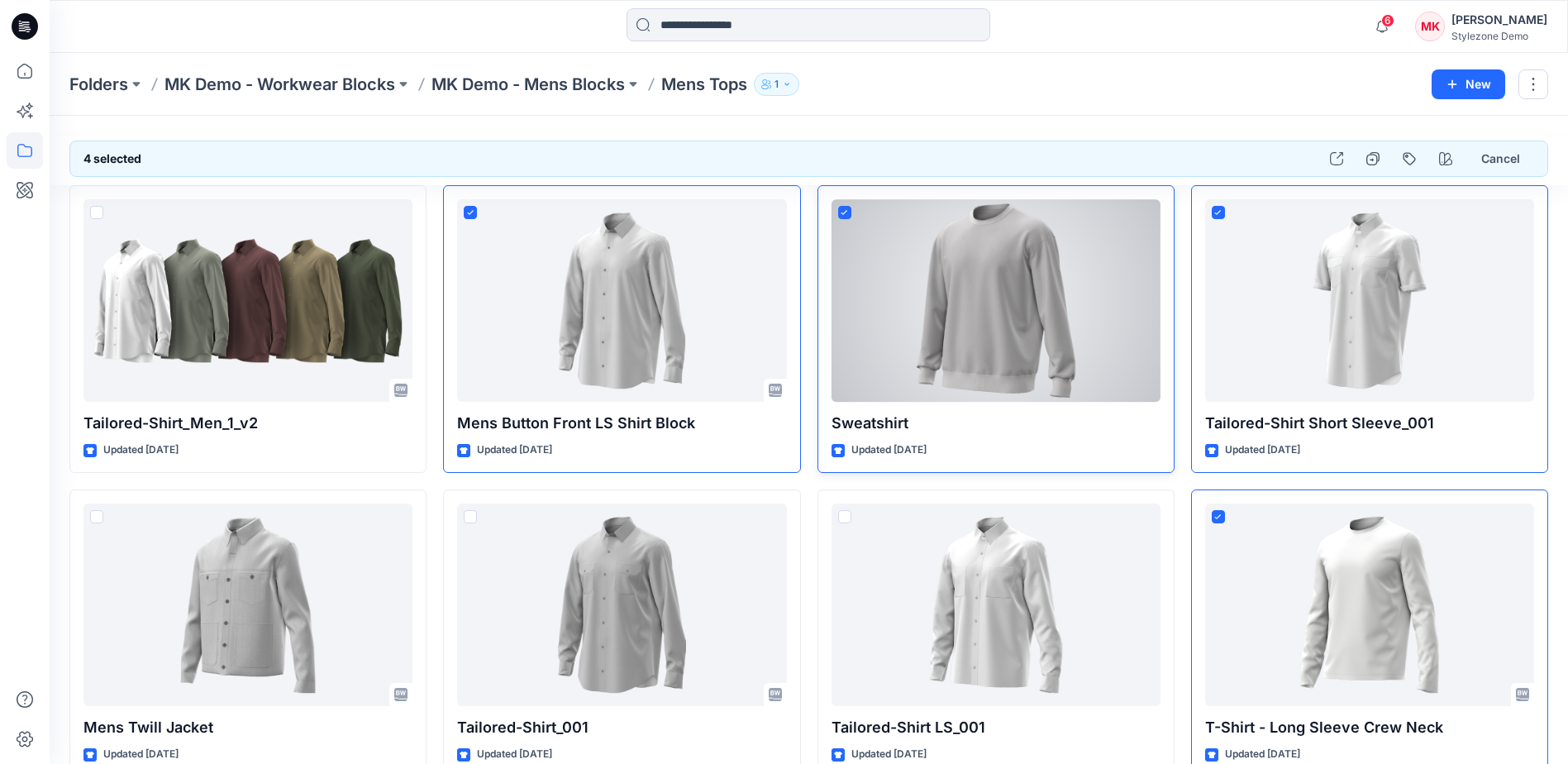
click at [846, 209] on span at bounding box center [845, 213] width 14 height 14
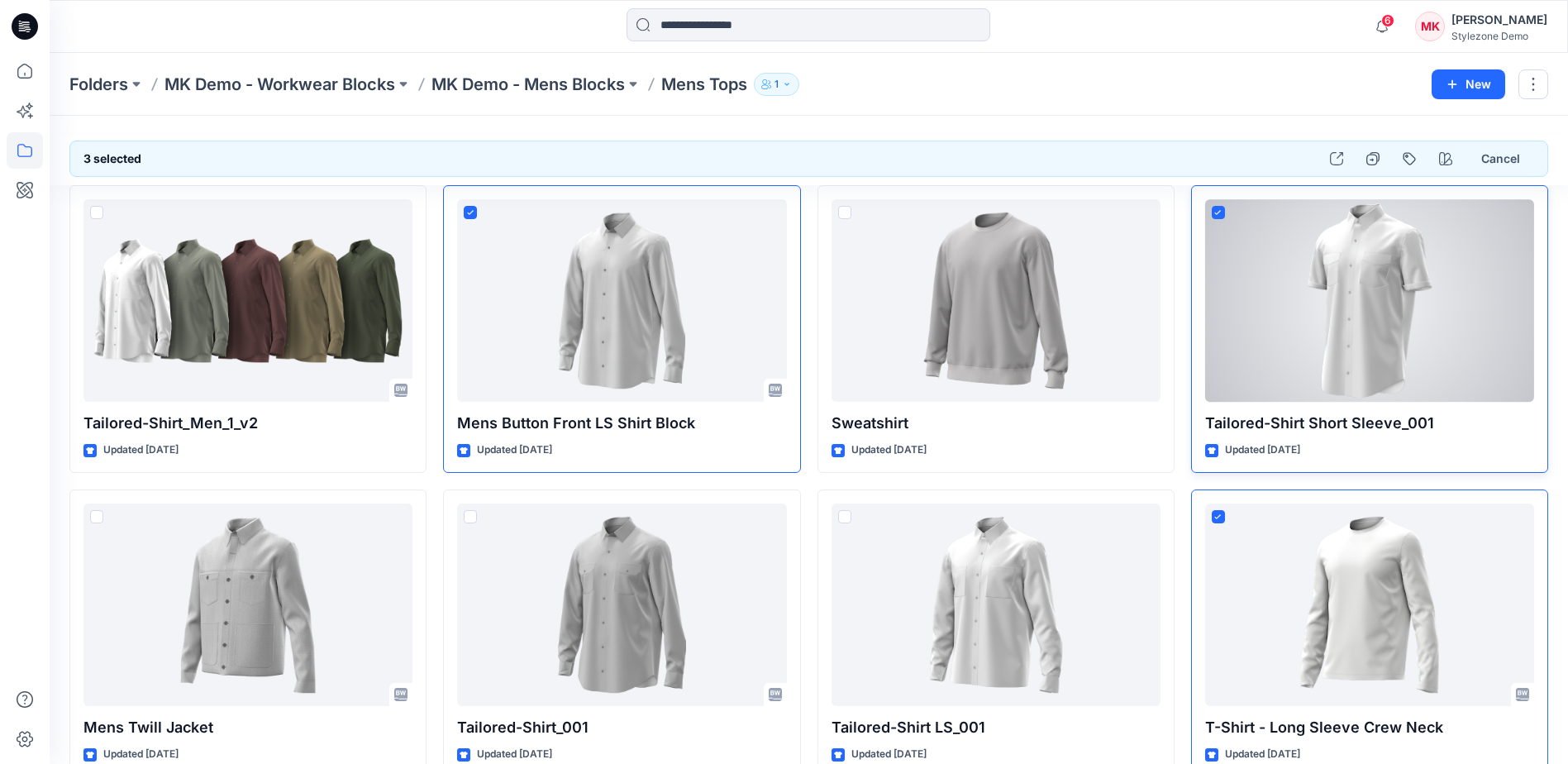
click at [1217, 212] on icon at bounding box center [1217, 213] width 8 height 6
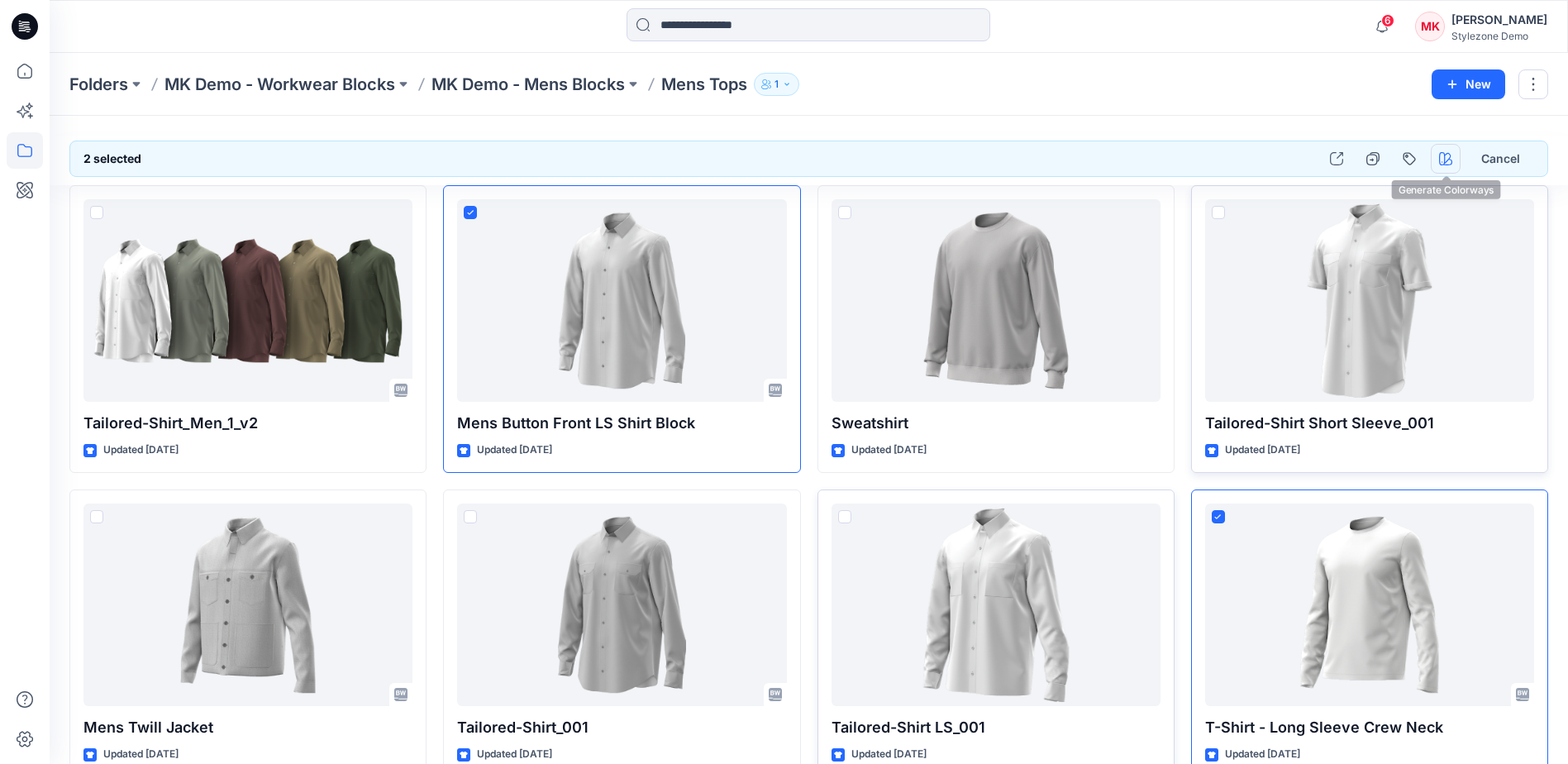
click at [1440, 158] on icon "button" at bounding box center [1446, 159] width 14 height 14
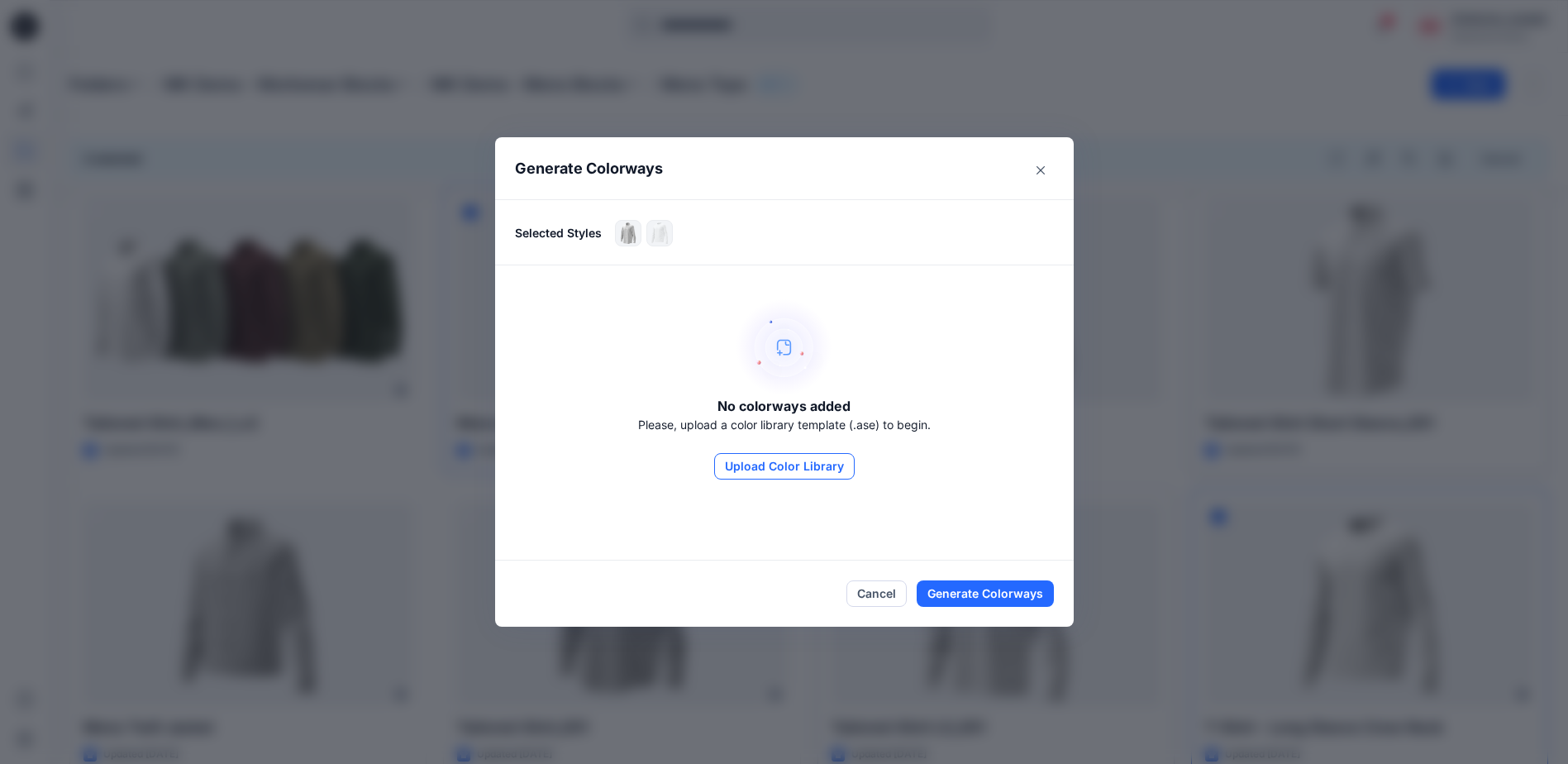
click at [794, 469] on button "Upload Color Library" at bounding box center [784, 466] width 140 height 26
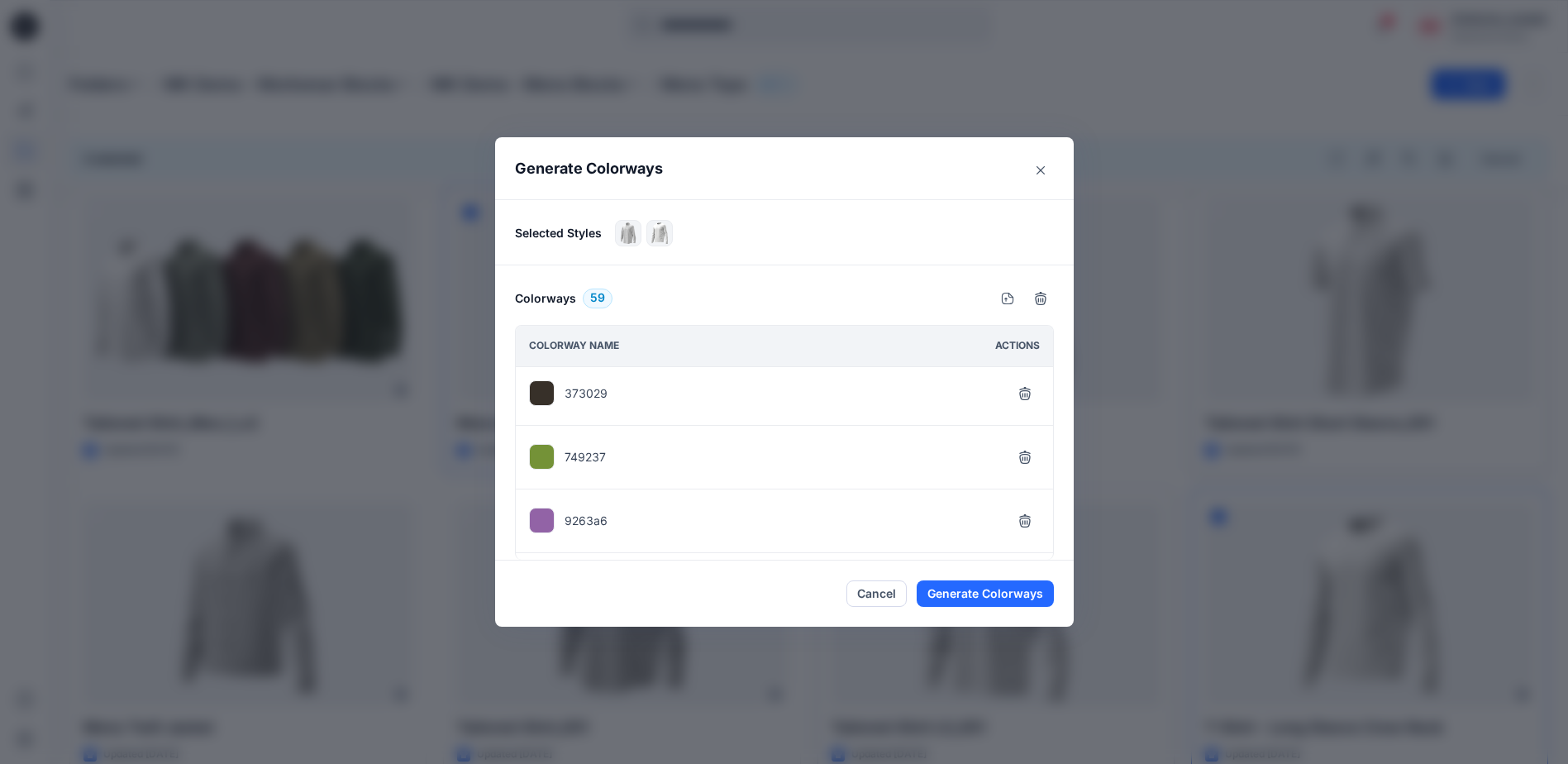
scroll to position [248, 0]
click at [1030, 405] on icon "button" at bounding box center [1024, 407] width 11 height 10
click at [1026, 466] on icon "button" at bounding box center [1024, 471] width 11 height 10
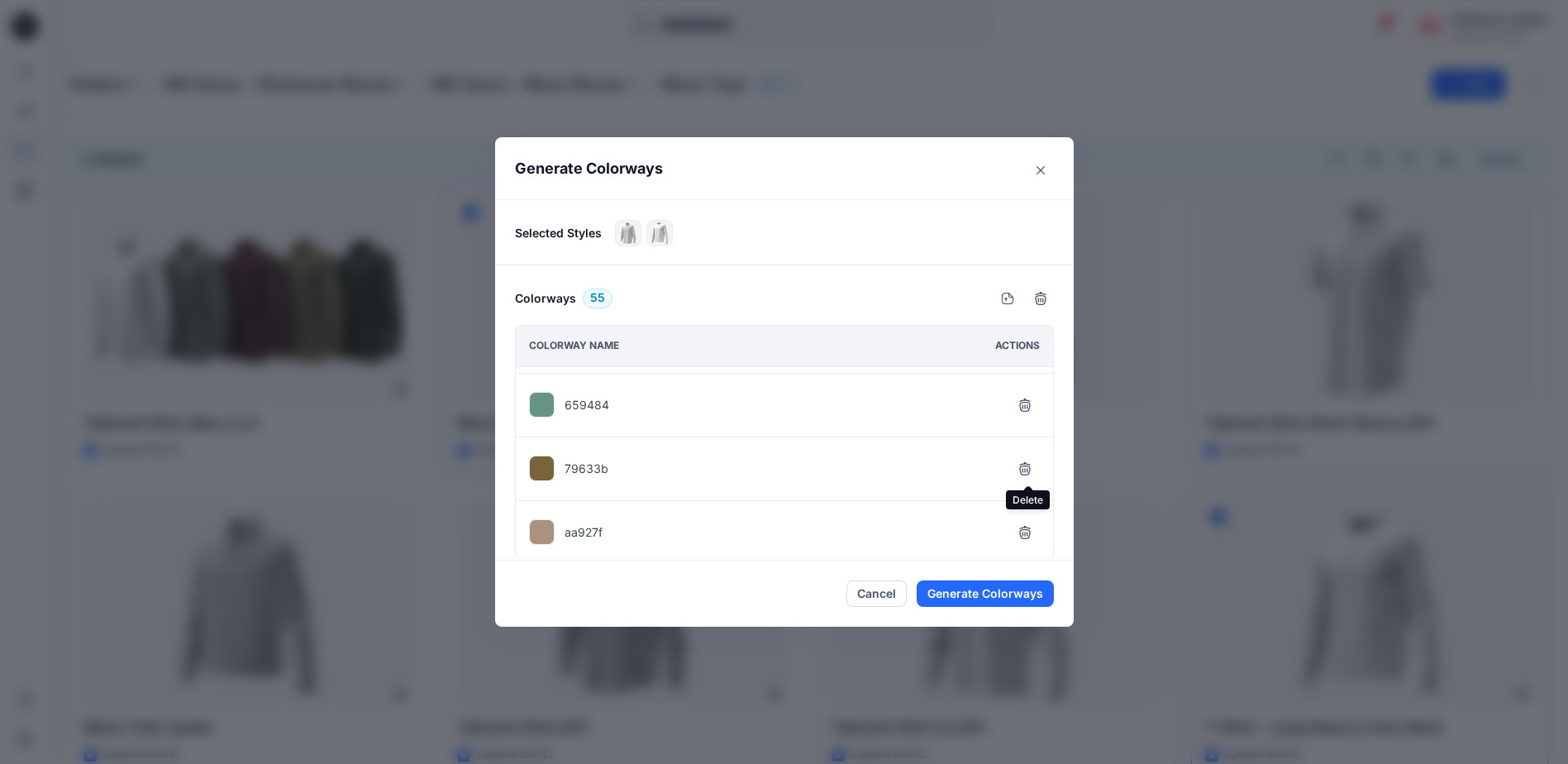
click at [1026, 466] on icon "button" at bounding box center [1024, 471] width 11 height 10
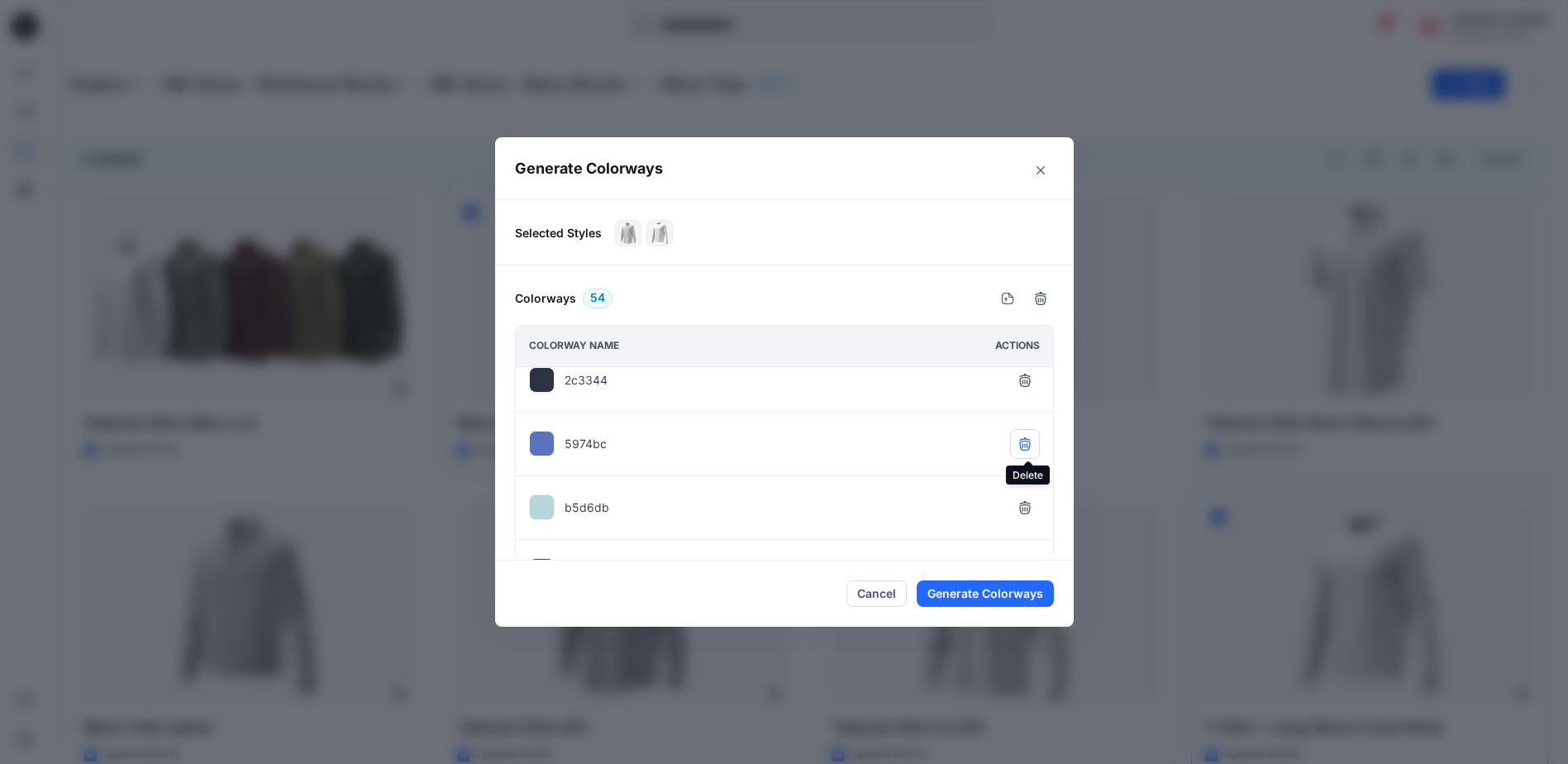
click at [1028, 443] on icon "button" at bounding box center [1025, 445] width 14 height 14
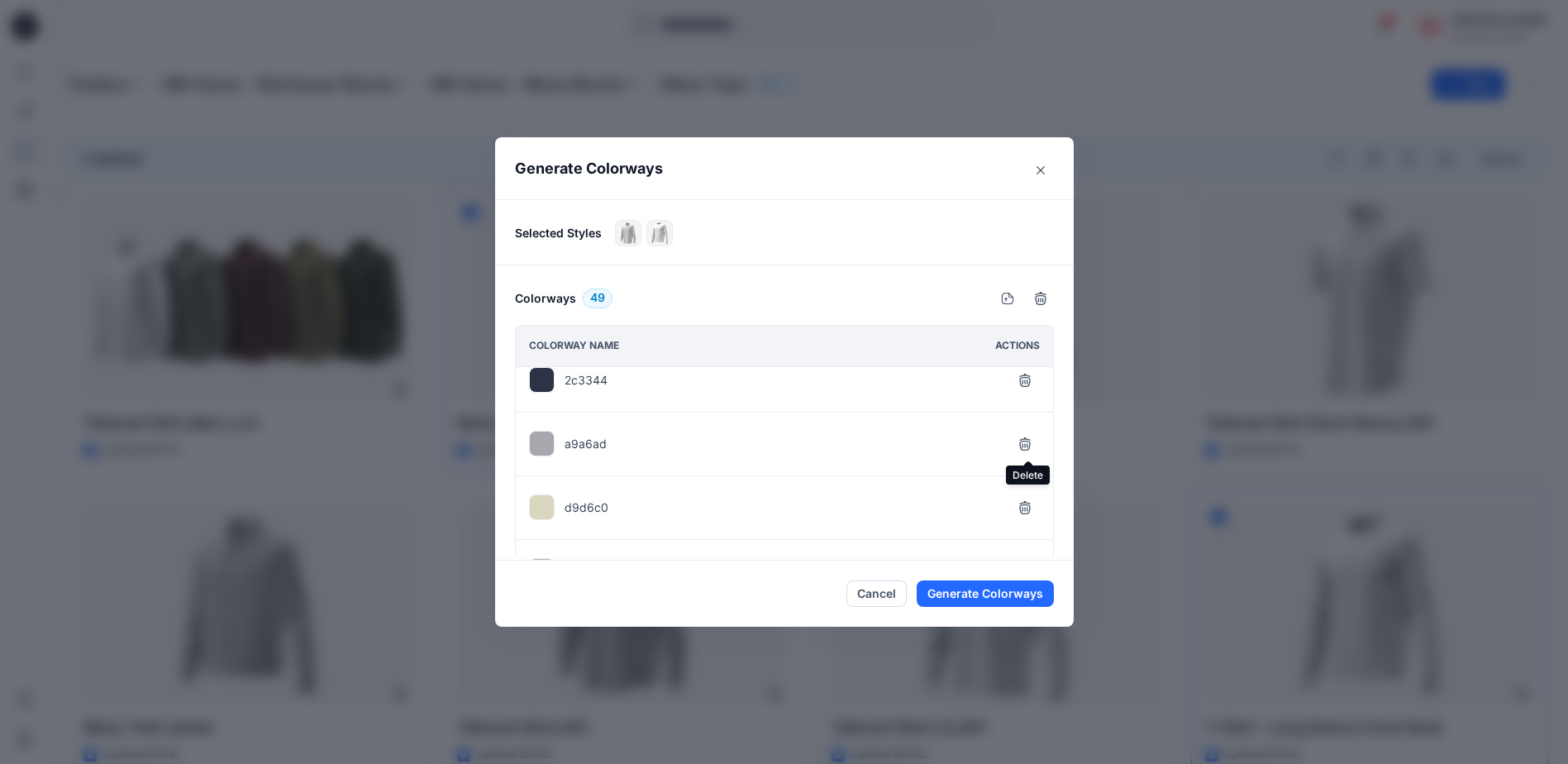
click at [1028, 443] on icon "button" at bounding box center [1025, 445] width 14 height 14
click at [1029, 451] on icon "button" at bounding box center [1025, 457] width 14 height 14
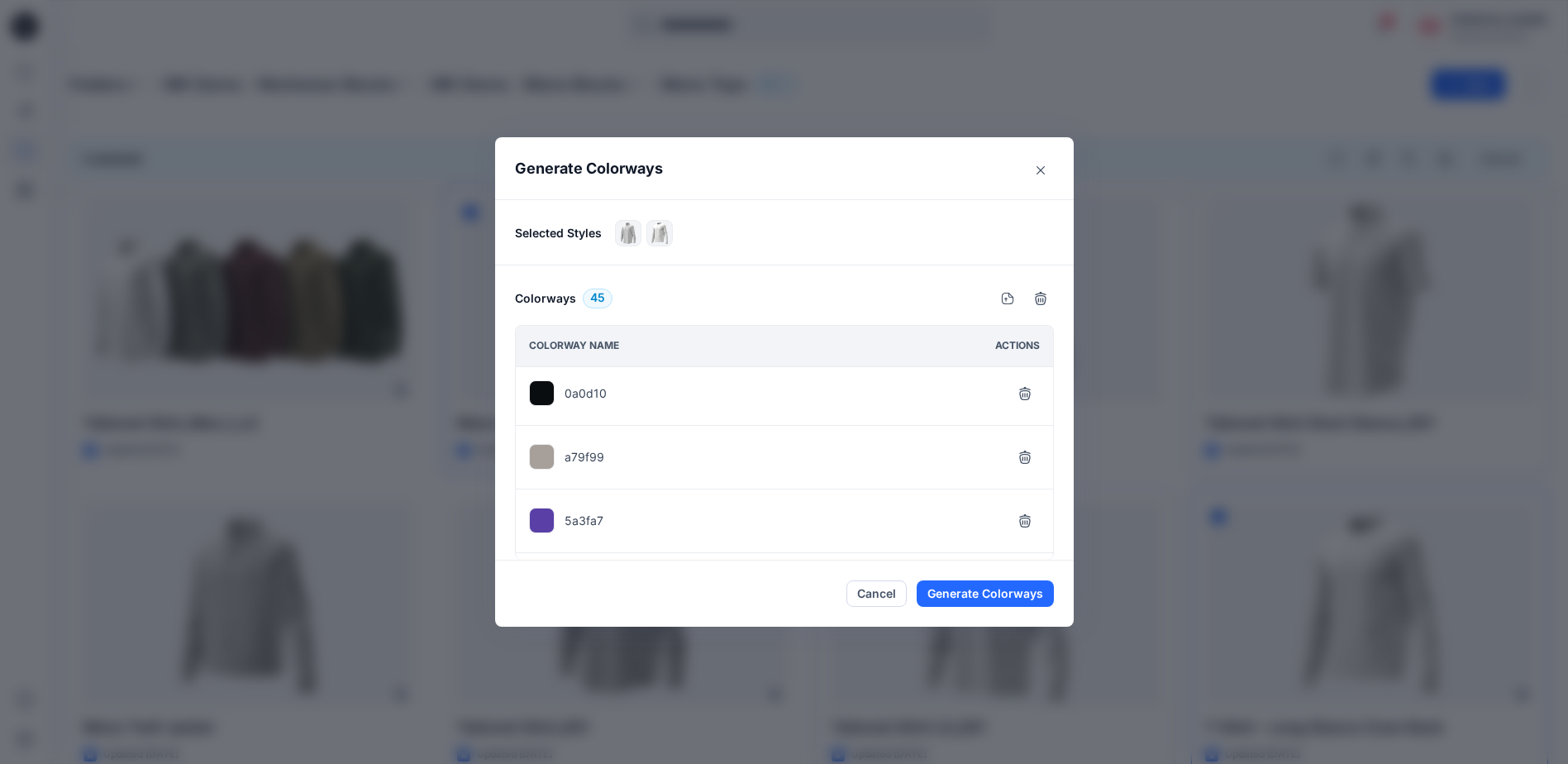
click at [1029, 451] on icon "button" at bounding box center [1025, 457] width 14 height 14
click at [1029, 451] on button "button" at bounding box center [1025, 463] width 30 height 30
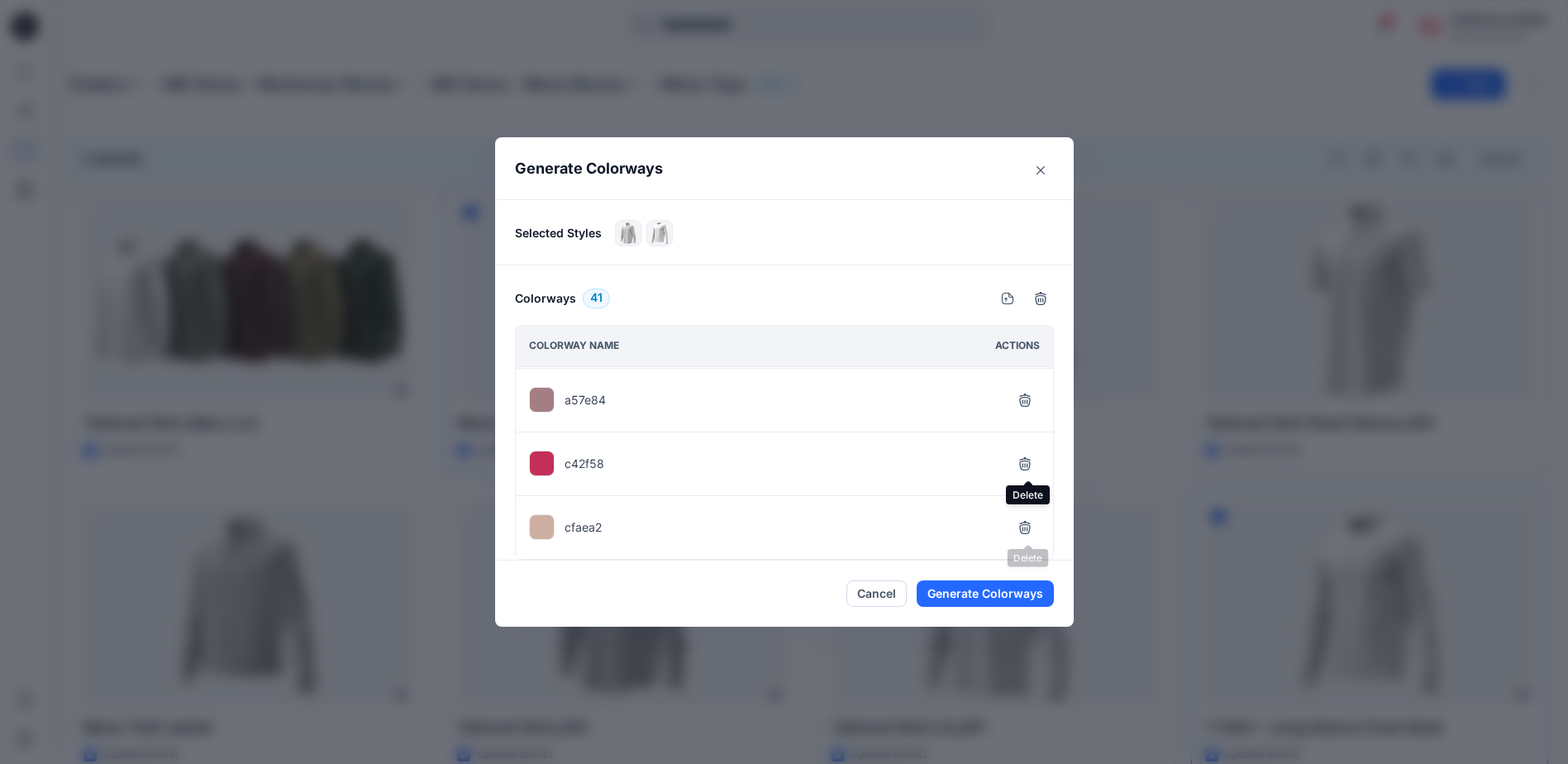
scroll to position [2355, 0]
click at [1027, 529] on icon "button" at bounding box center [1025, 527] width 14 height 14
click at [1029, 524] on icon "button" at bounding box center [1024, 529] width 11 height 10
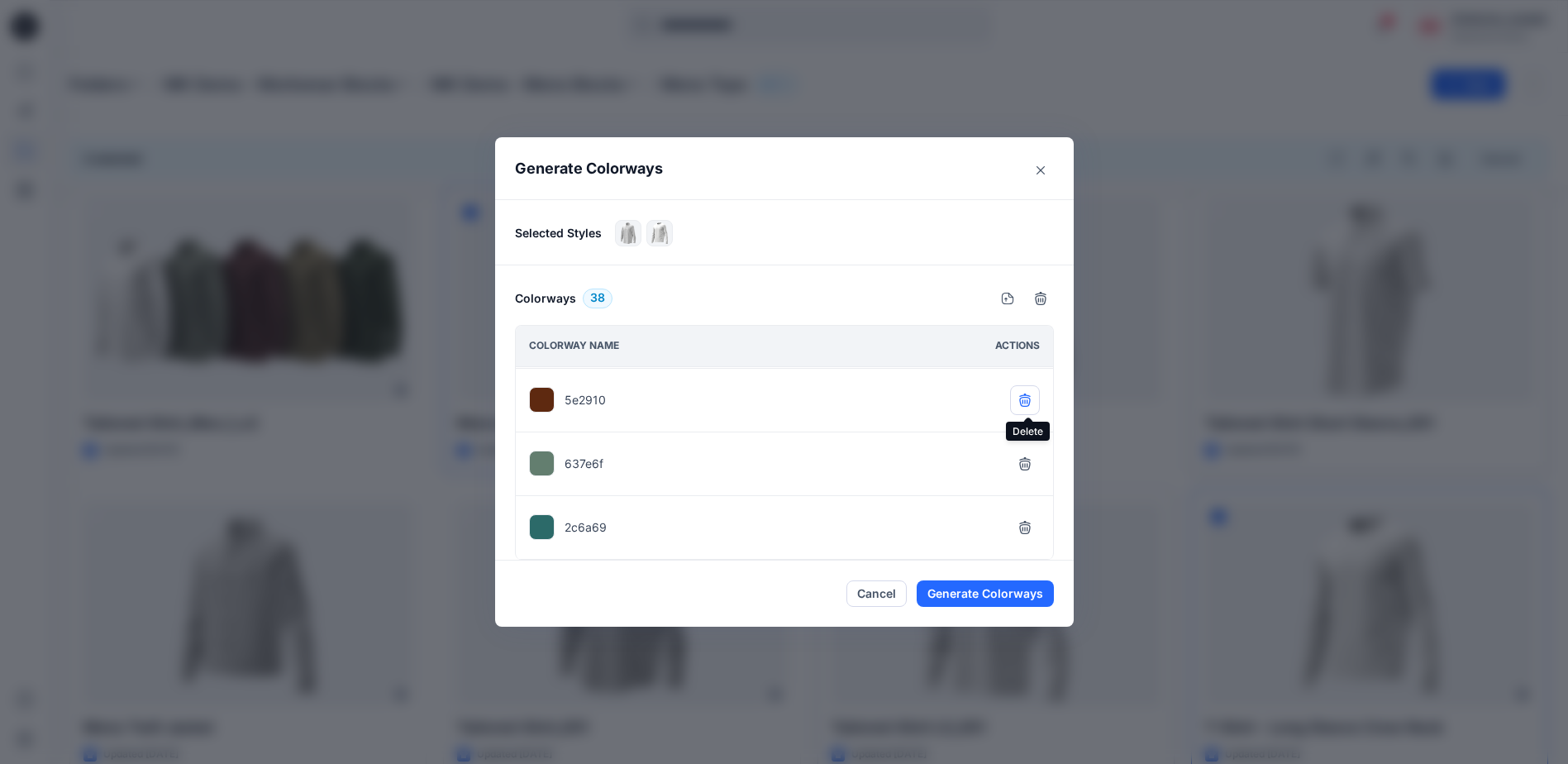
click at [1028, 402] on icon "button" at bounding box center [1025, 401] width 14 height 14
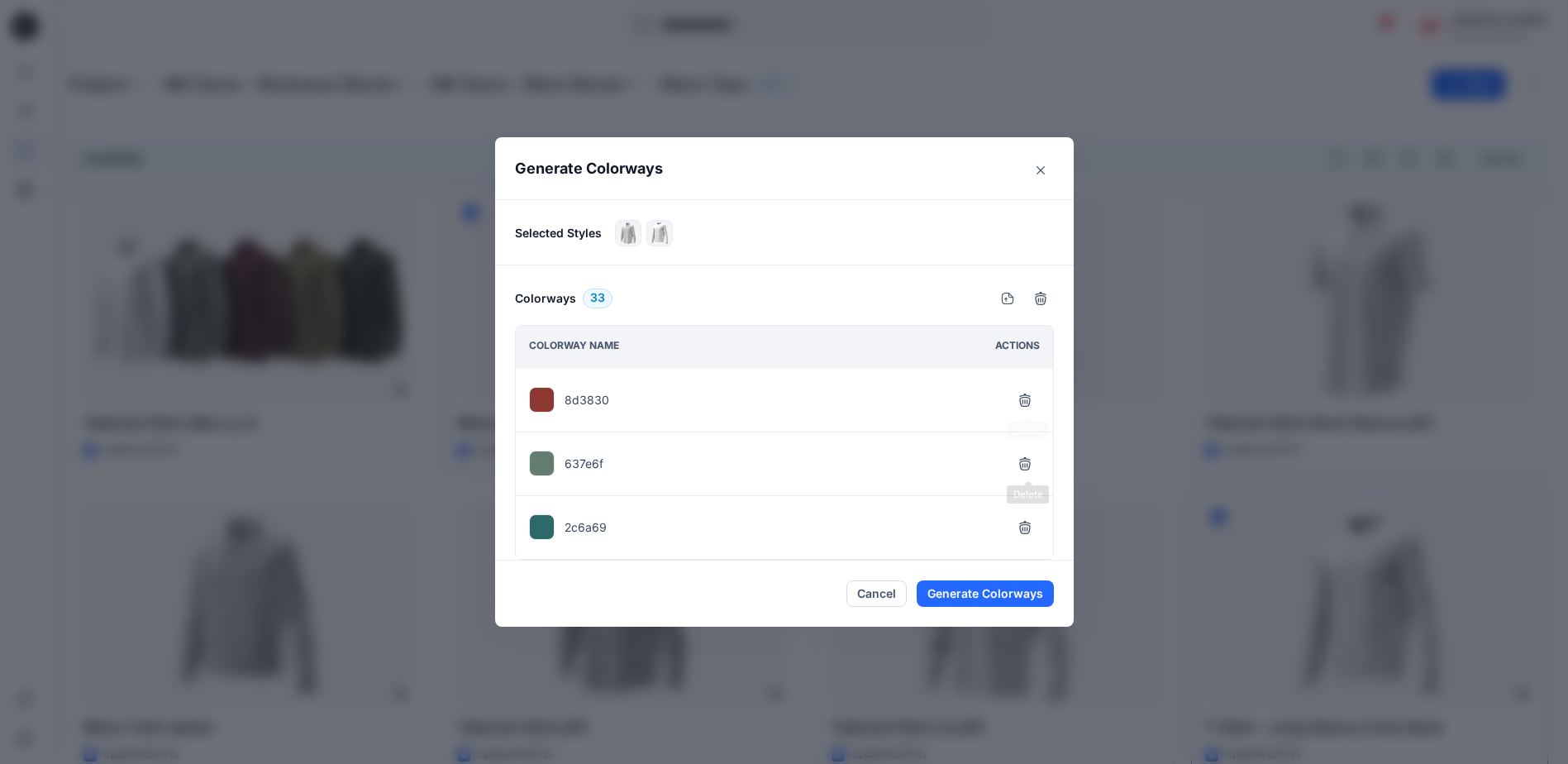
click at [1028, 402] on icon "button" at bounding box center [1025, 401] width 14 height 14
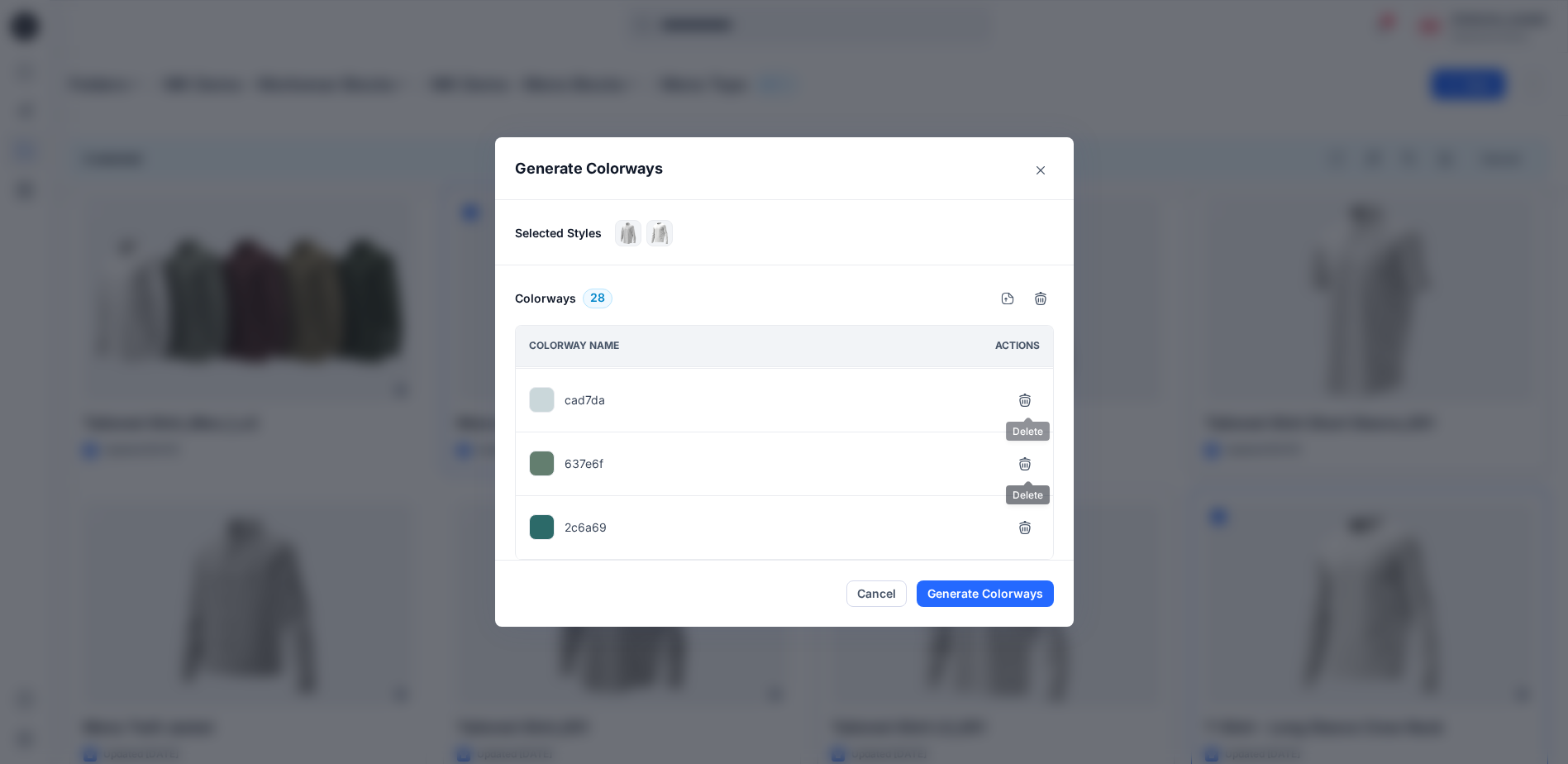
click at [1028, 402] on icon "button" at bounding box center [1025, 401] width 14 height 14
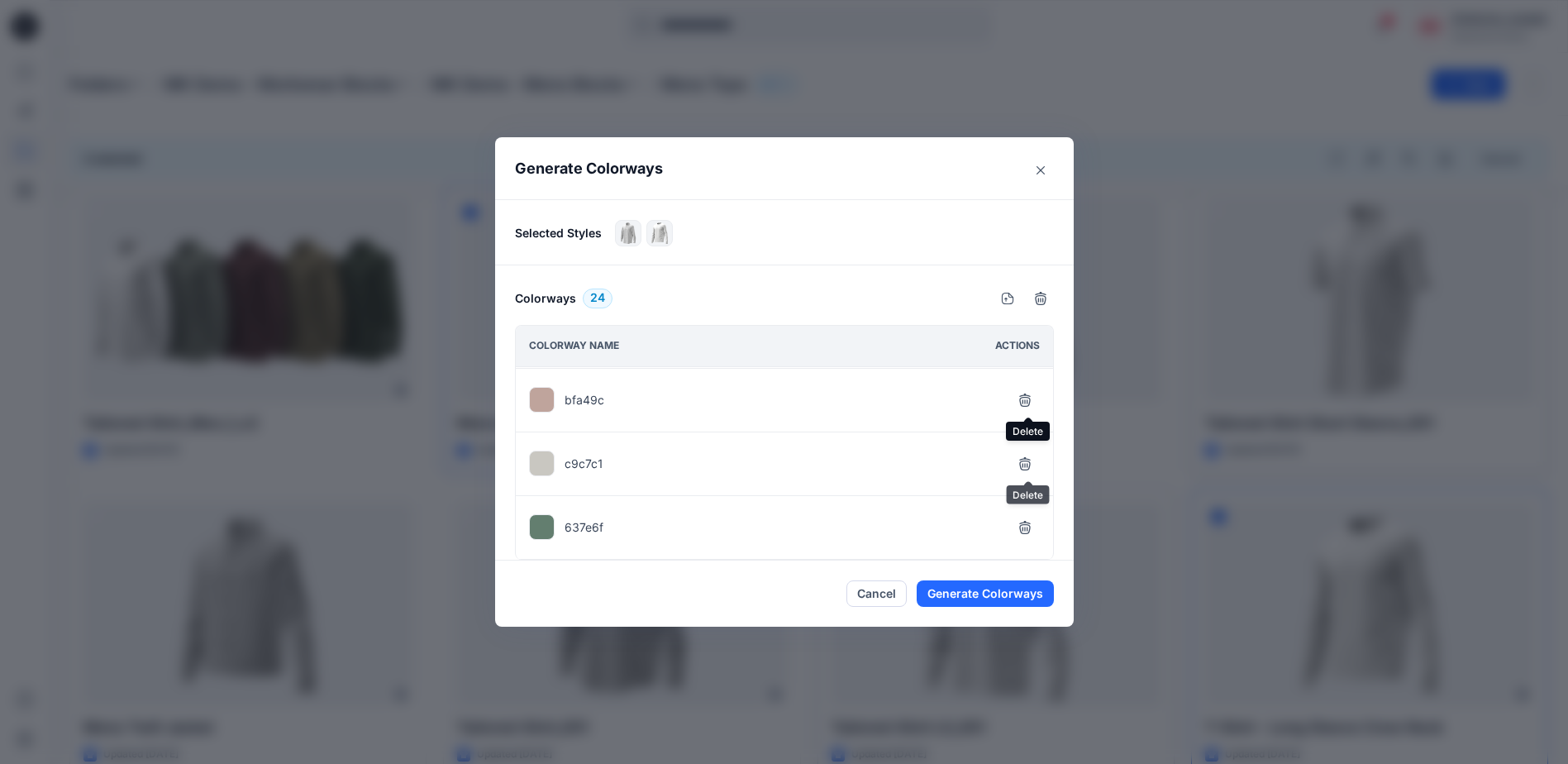
click at [1028, 402] on icon "button" at bounding box center [1025, 401] width 14 height 14
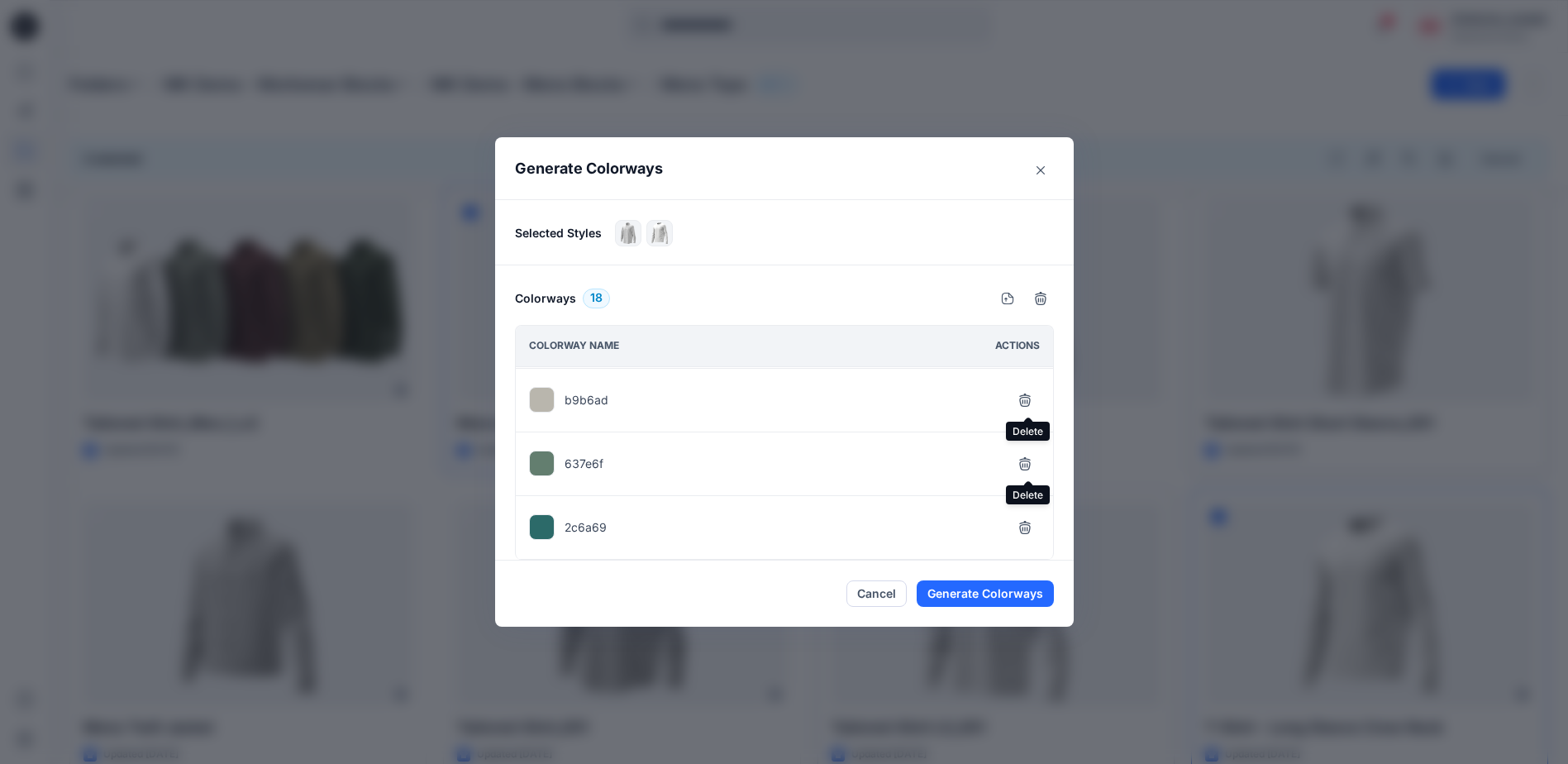
click at [1028, 402] on icon "button" at bounding box center [1025, 401] width 14 height 14
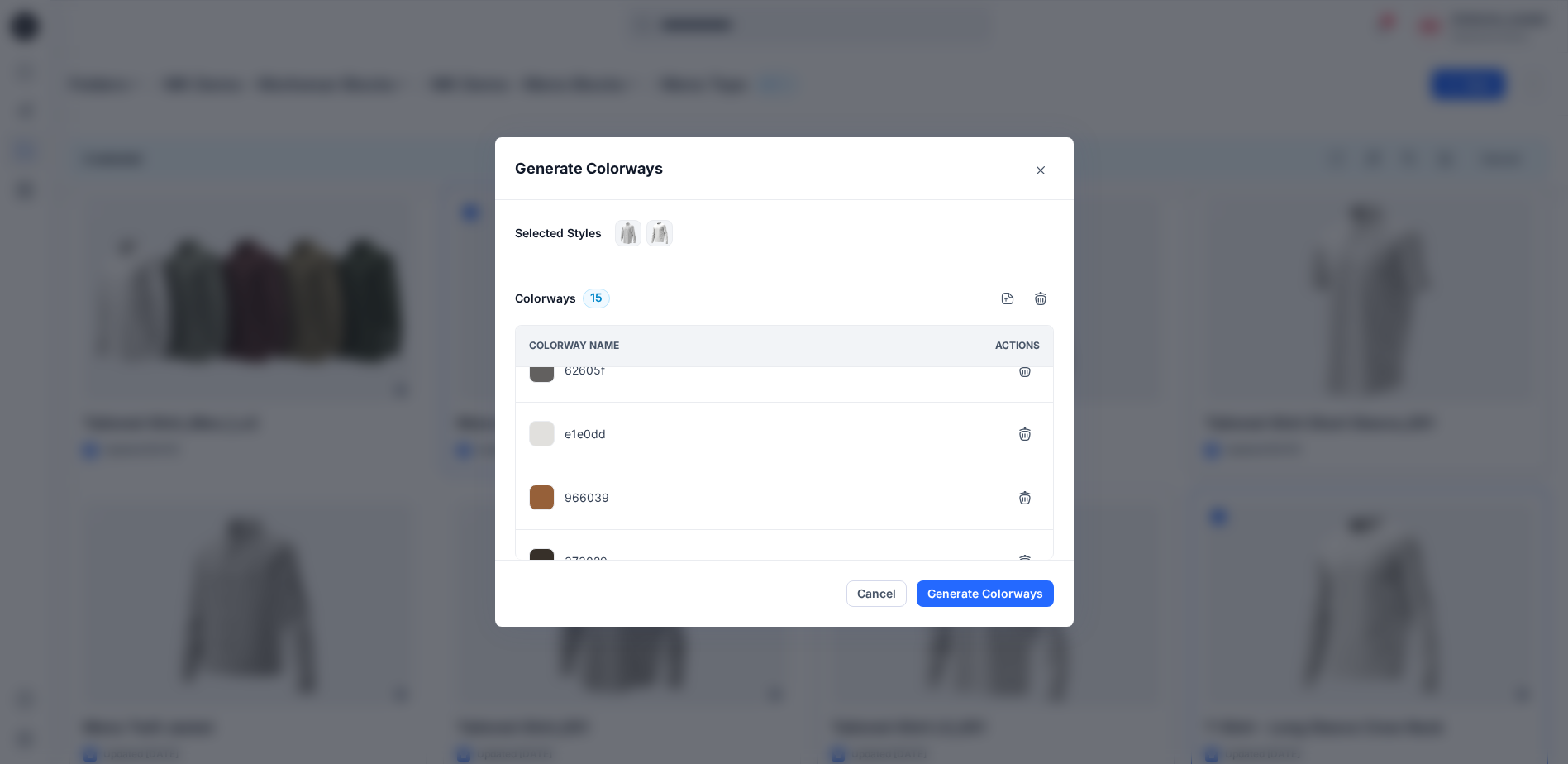
scroll to position [0, 0]
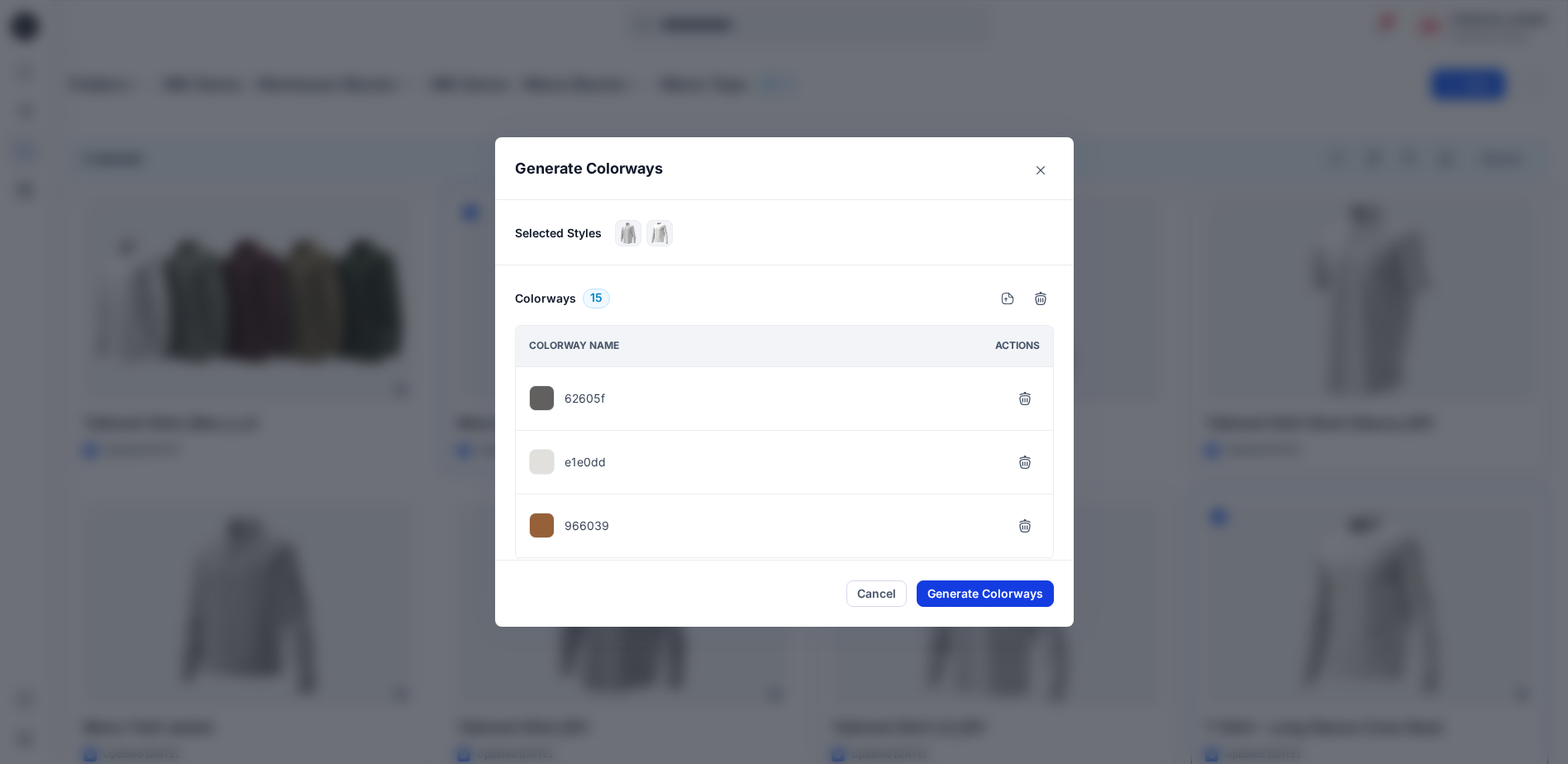
click at [988, 598] on button "Generate Colorways" at bounding box center [985, 593] width 137 height 26
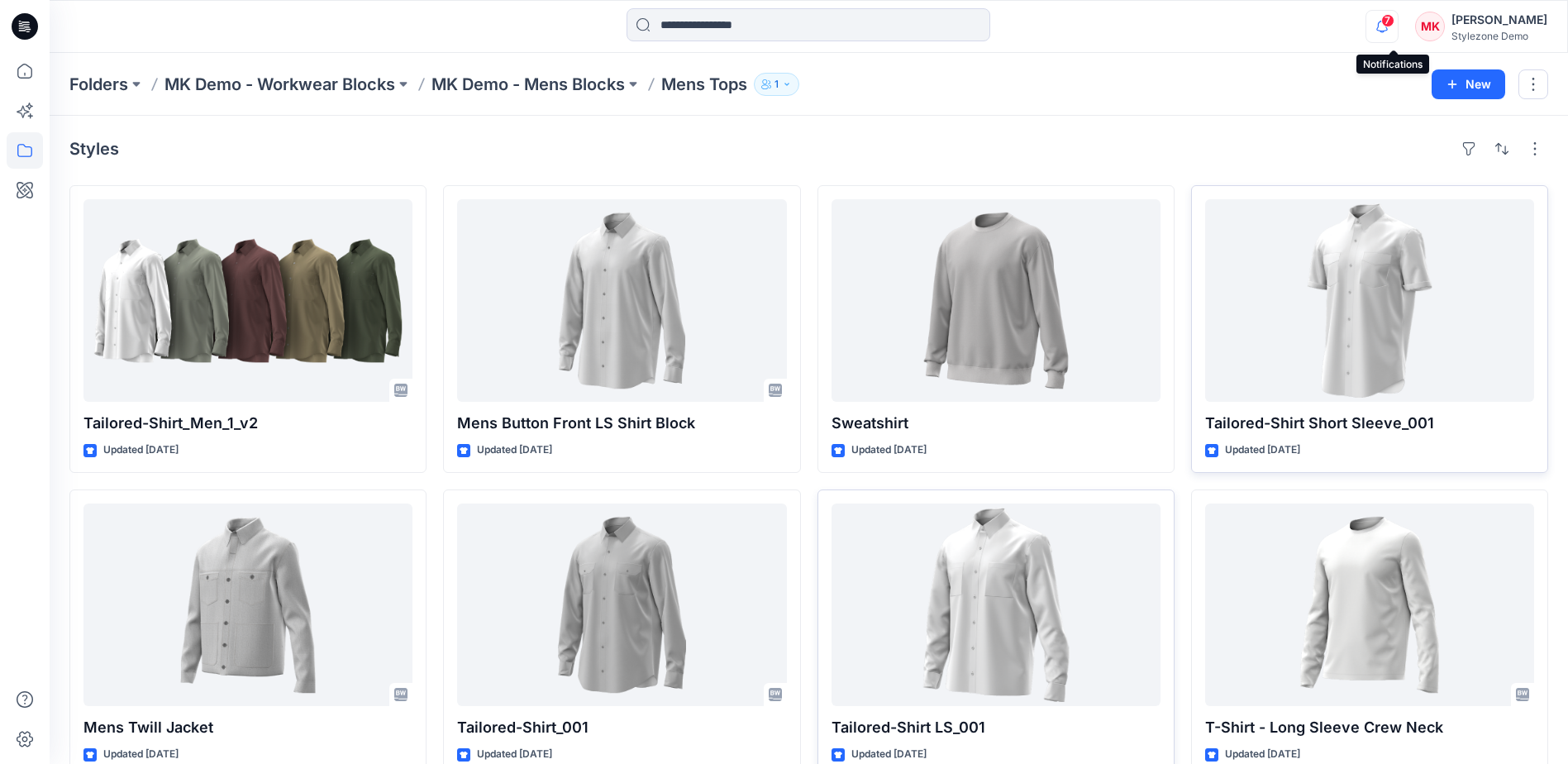
click at [1392, 28] on icon "button" at bounding box center [1381, 26] width 31 height 33
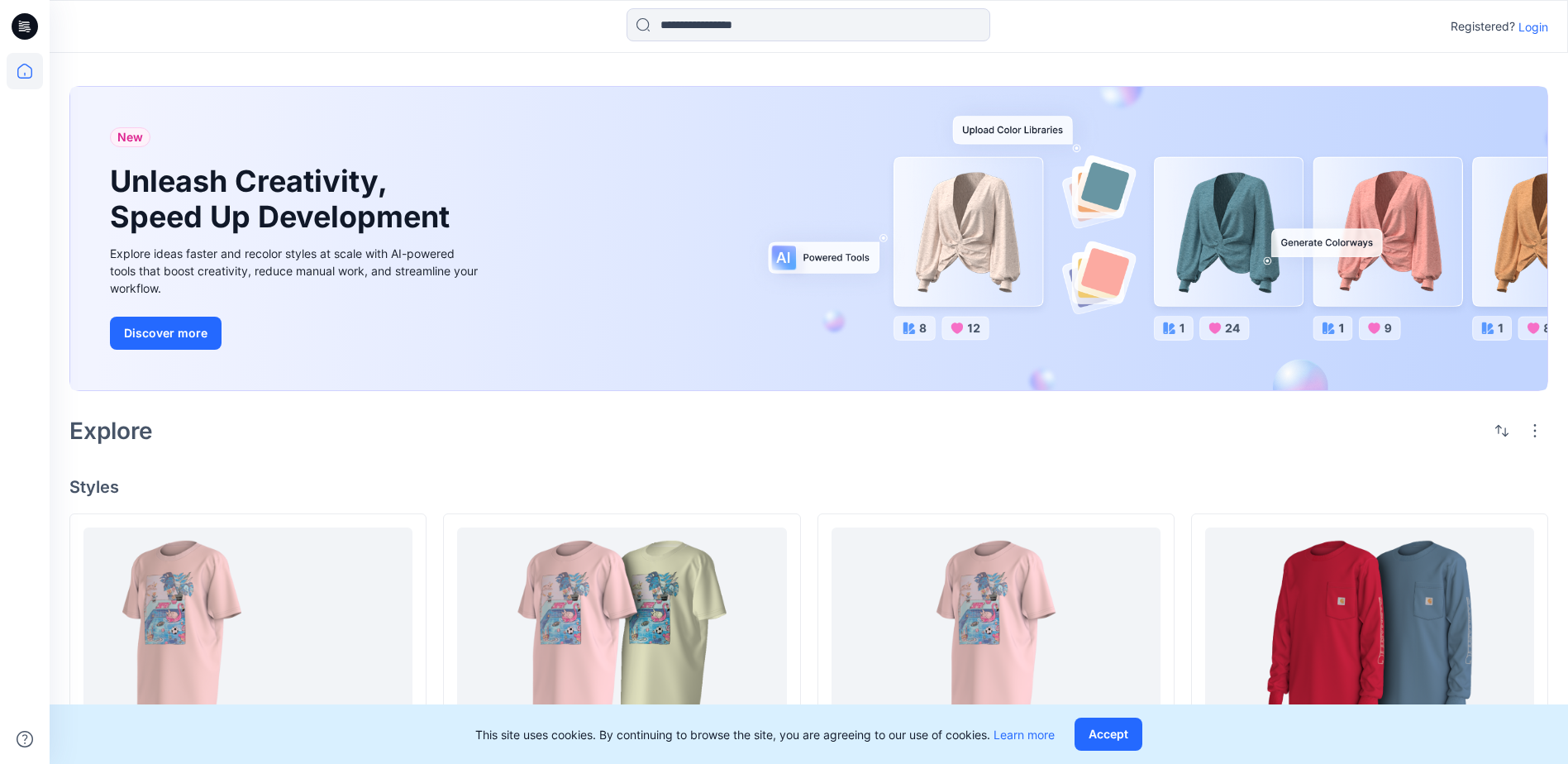
click at [1545, 25] on p "Login" at bounding box center [1533, 27] width 30 height 18
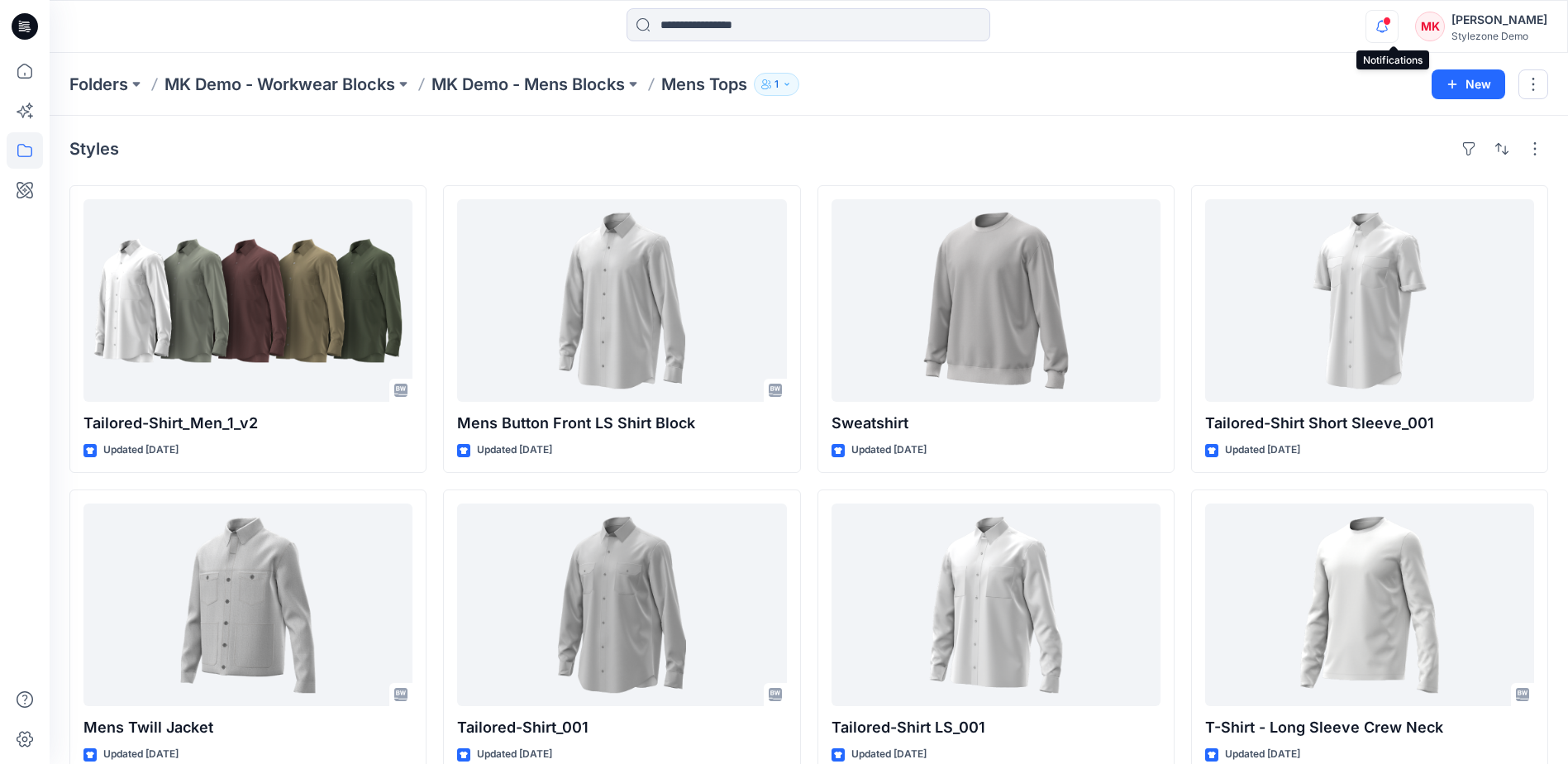
click at [1388, 24] on icon "button" at bounding box center [1382, 25] width 12 height 11
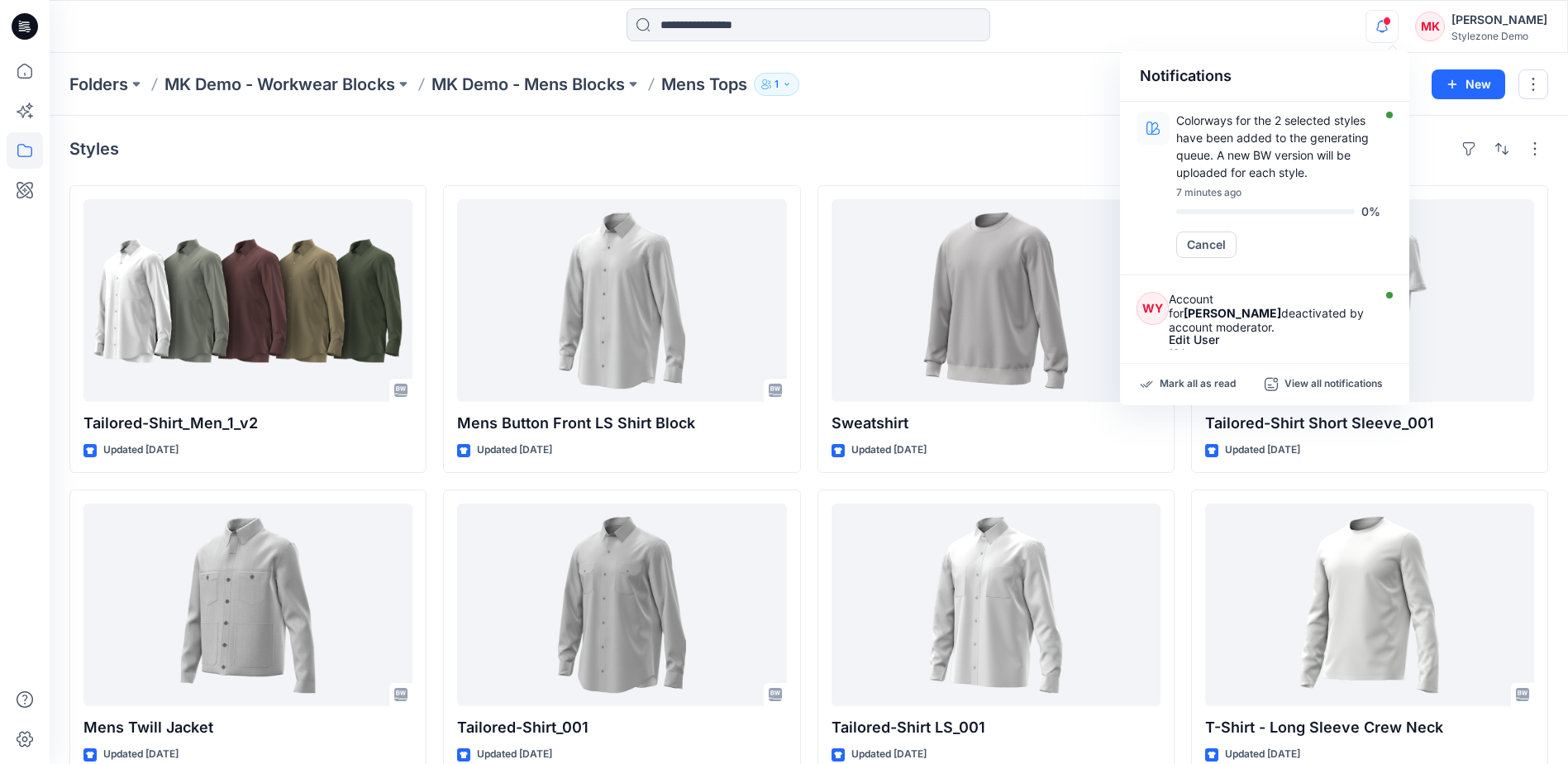
click at [1394, 25] on icon "button" at bounding box center [1381, 26] width 31 height 33
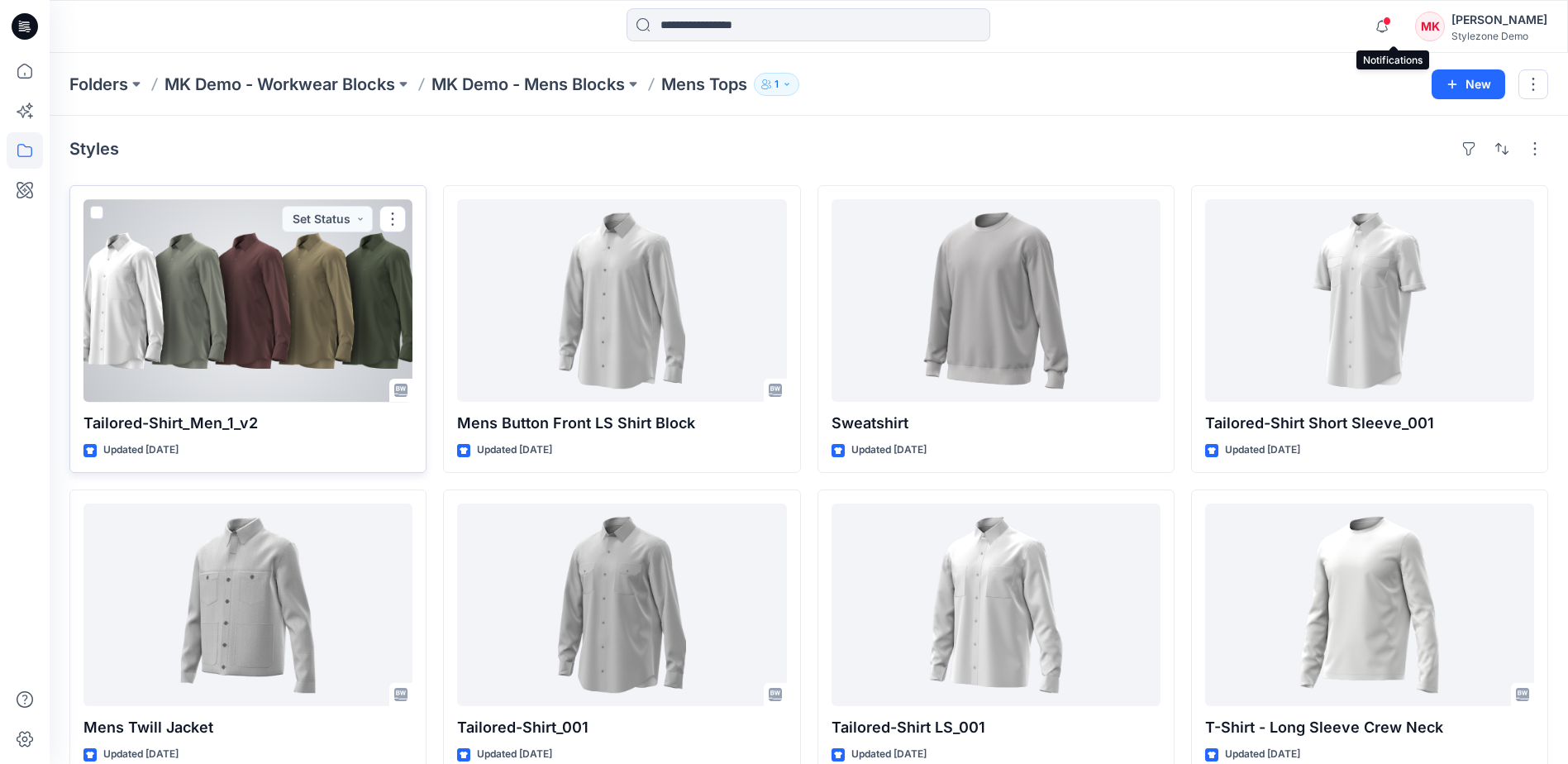
click at [306, 323] on div at bounding box center [248, 301] width 329 height 203
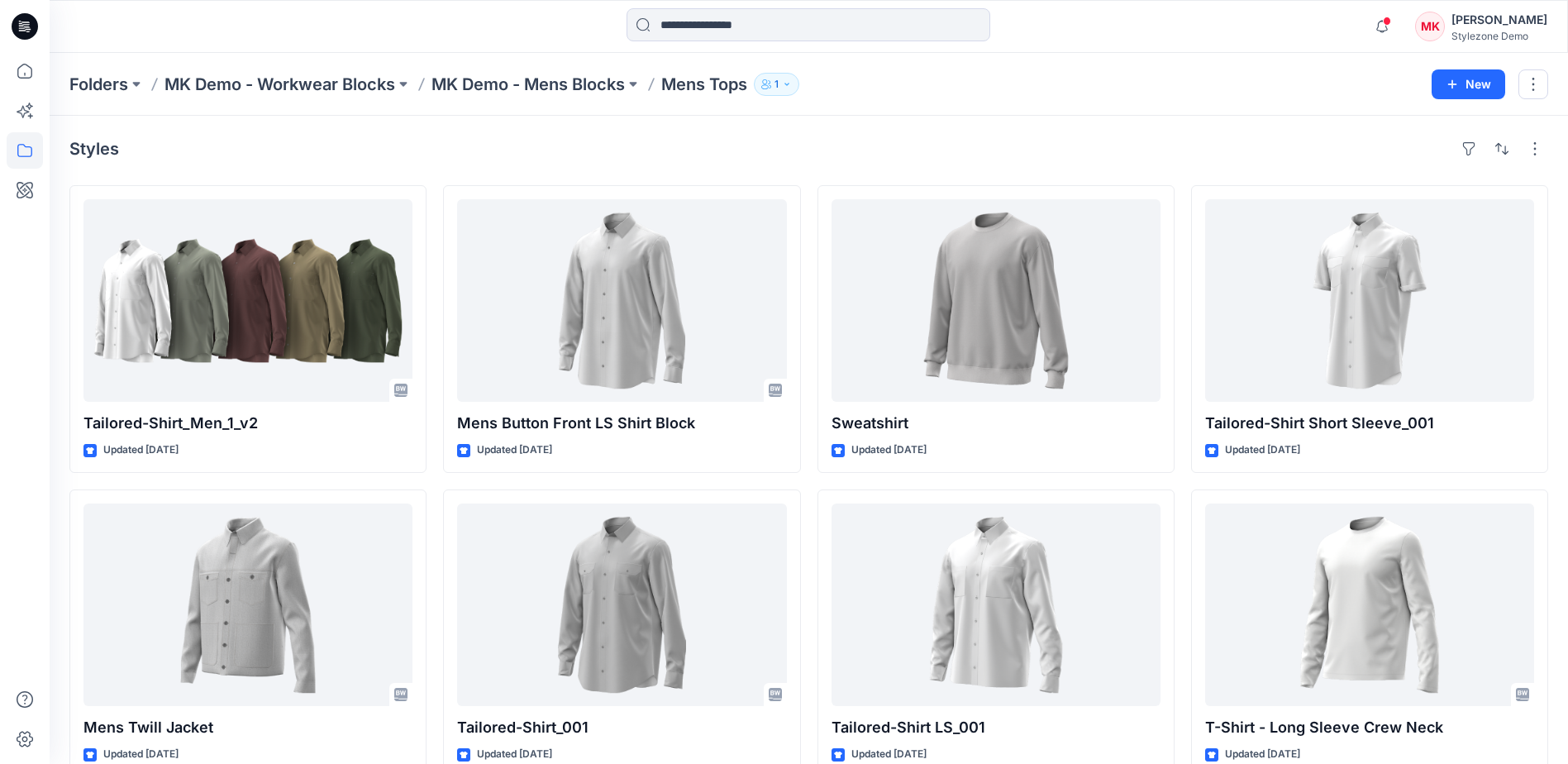
drag, startPoint x: 318, startPoint y: 134, endPoint x: 303, endPoint y: 138, distance: 15.5
click at [318, 134] on div "Styles Tailored-Shirt_Men_1_v2 Updated 5 months ago Mens Twill Jacket Updated 5…" at bounding box center [808, 456] width 1518 height 681
click at [29, 112] on icon at bounding box center [23, 112] width 13 height 13
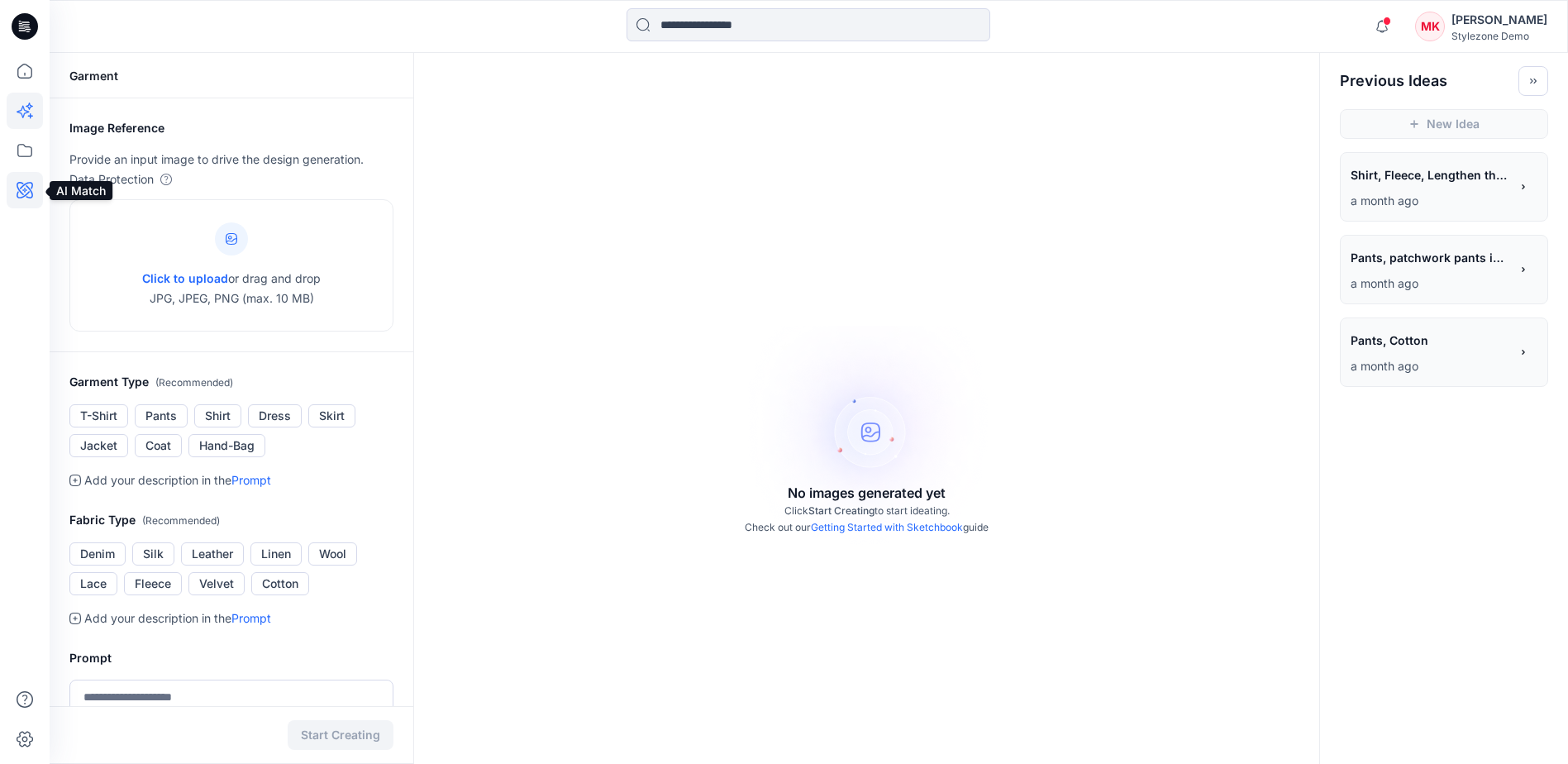
click at [20, 183] on icon at bounding box center [25, 190] width 17 height 17
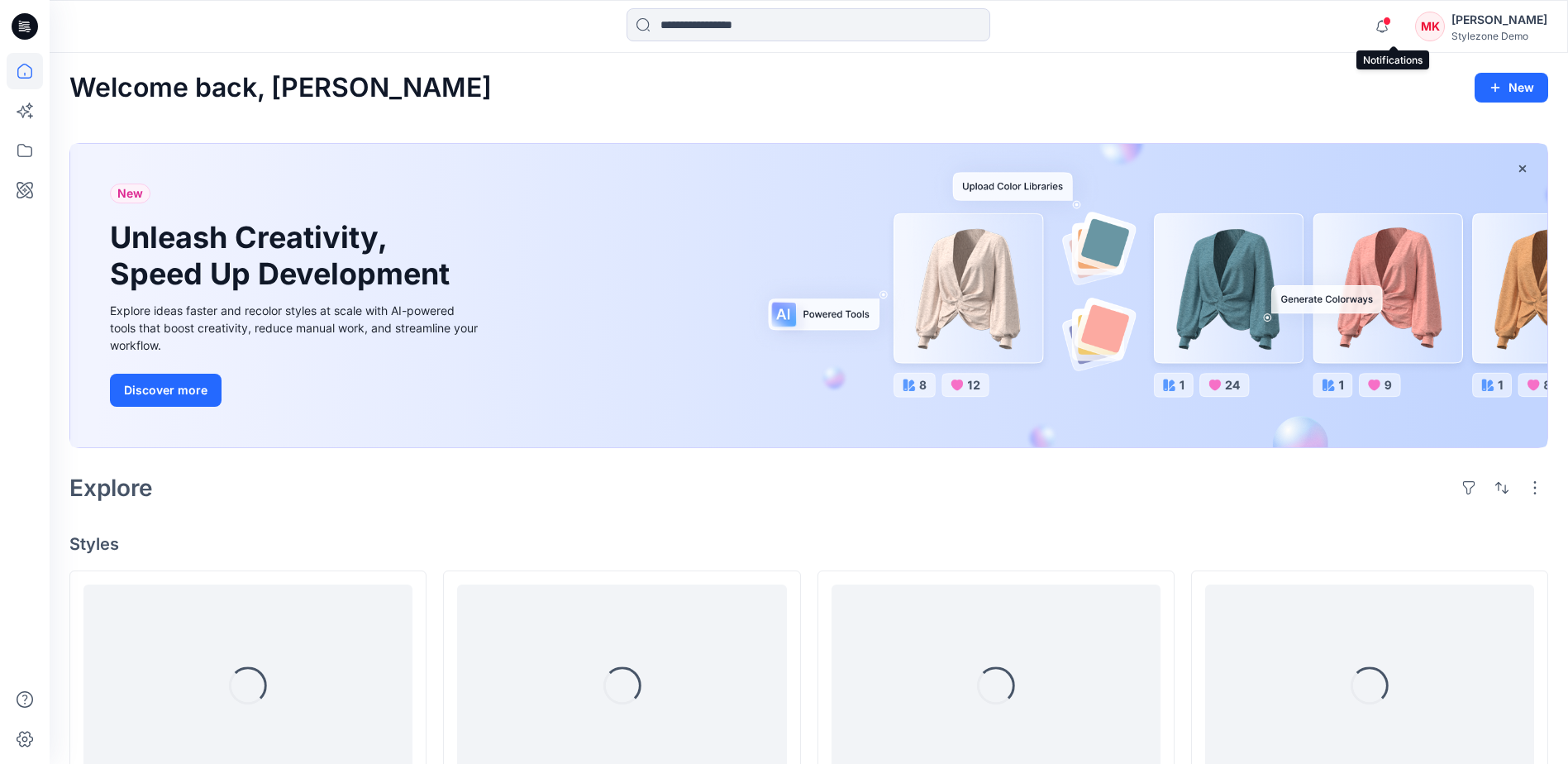
click at [1391, 23] on span at bounding box center [1387, 21] width 8 height 9
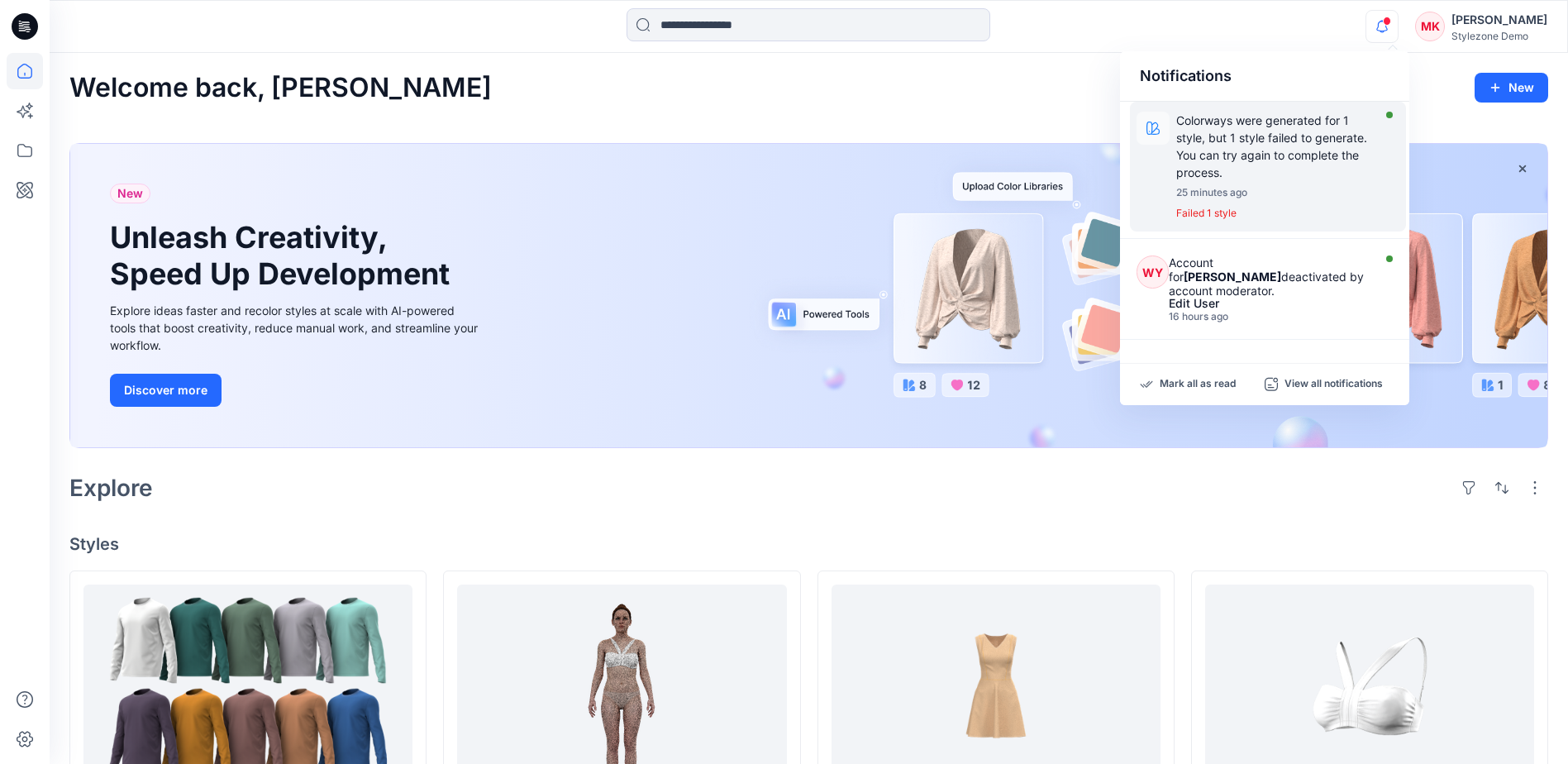
click at [1271, 184] on p "25 minutes ago" at bounding box center [1278, 193] width 204 height 18
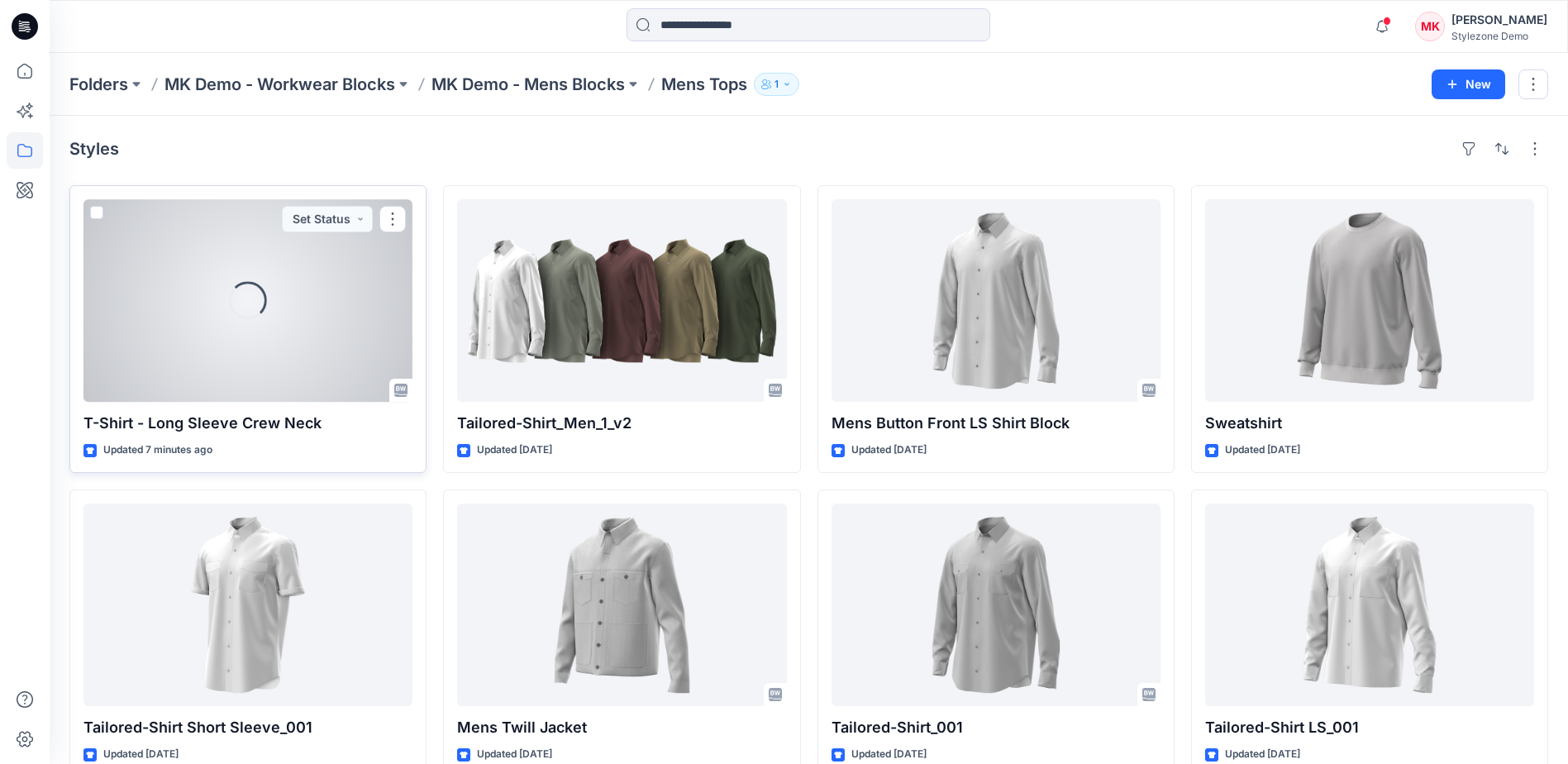
click at [302, 312] on div "Loading..." at bounding box center [248, 301] width 329 height 203
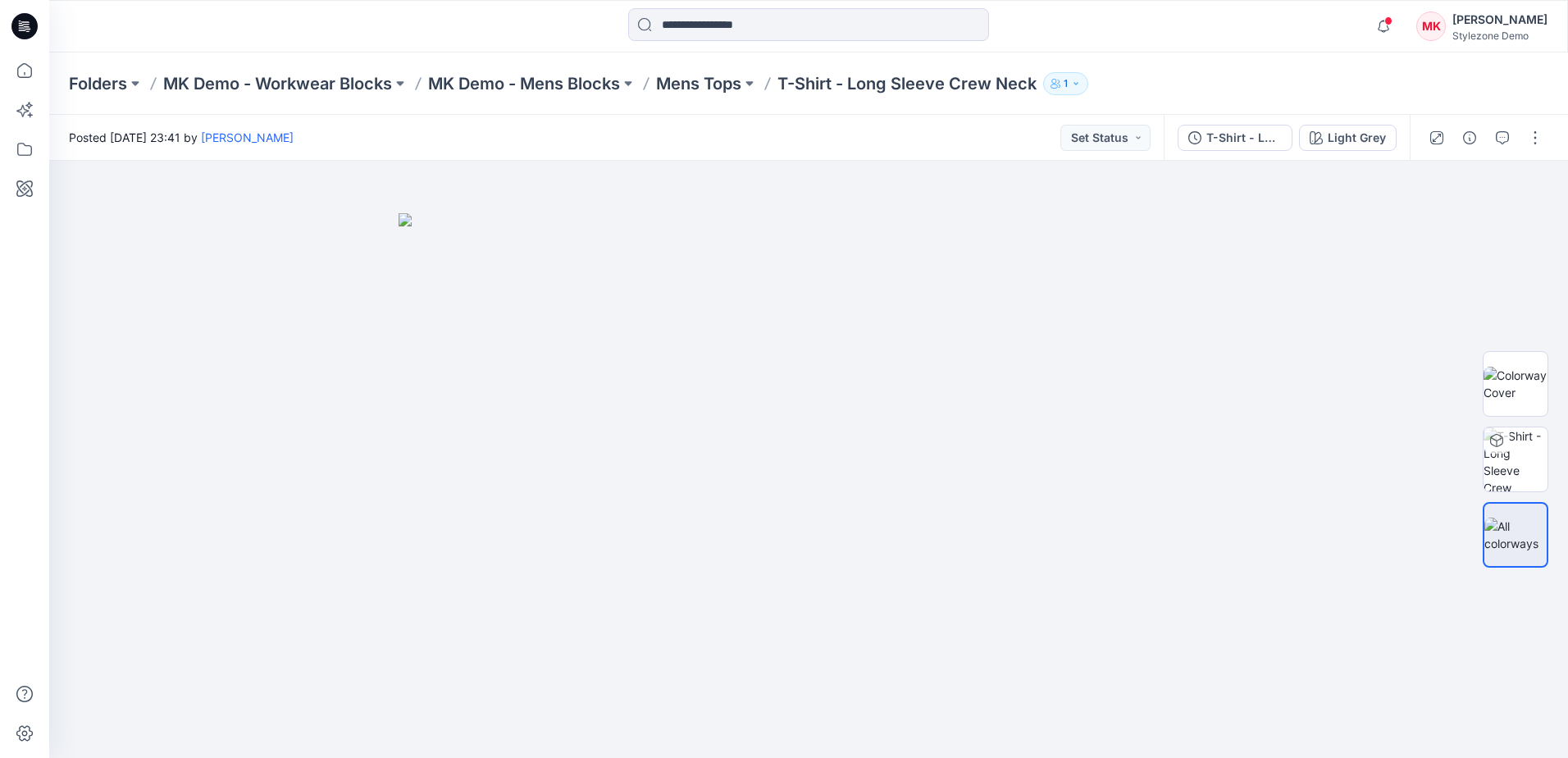
click at [1218, 58] on div "Folders MK Demo - Workwear Blocks MK Demo - Mens Blocks Mens Tops T-Shirt - Lon…" at bounding box center [809, 84] width 1519 height 62
